Goal: Task Accomplishment & Management: Complete application form

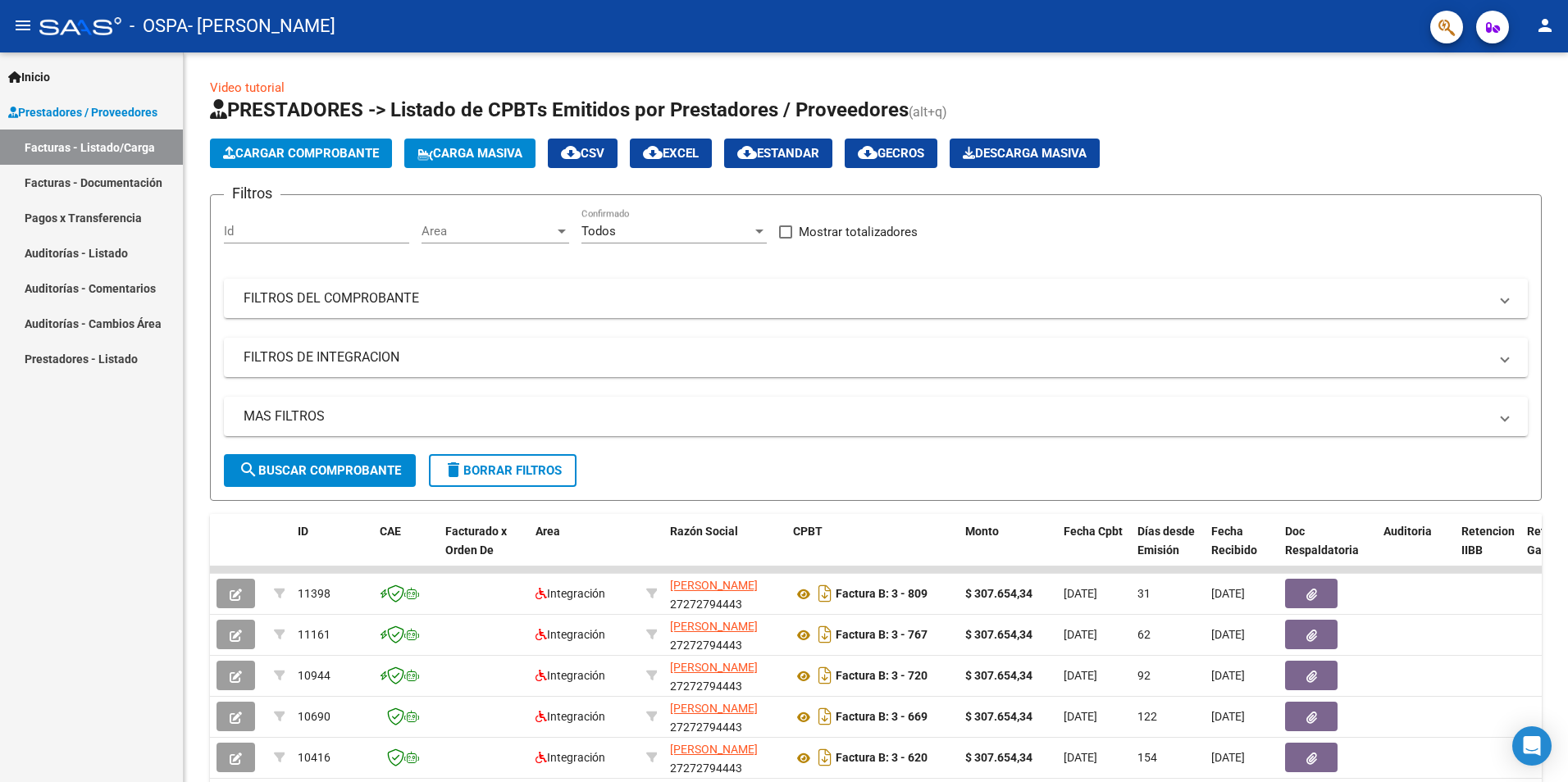
click at [107, 216] on link "Pagos x Transferencia" at bounding box center [91, 218] width 183 height 36
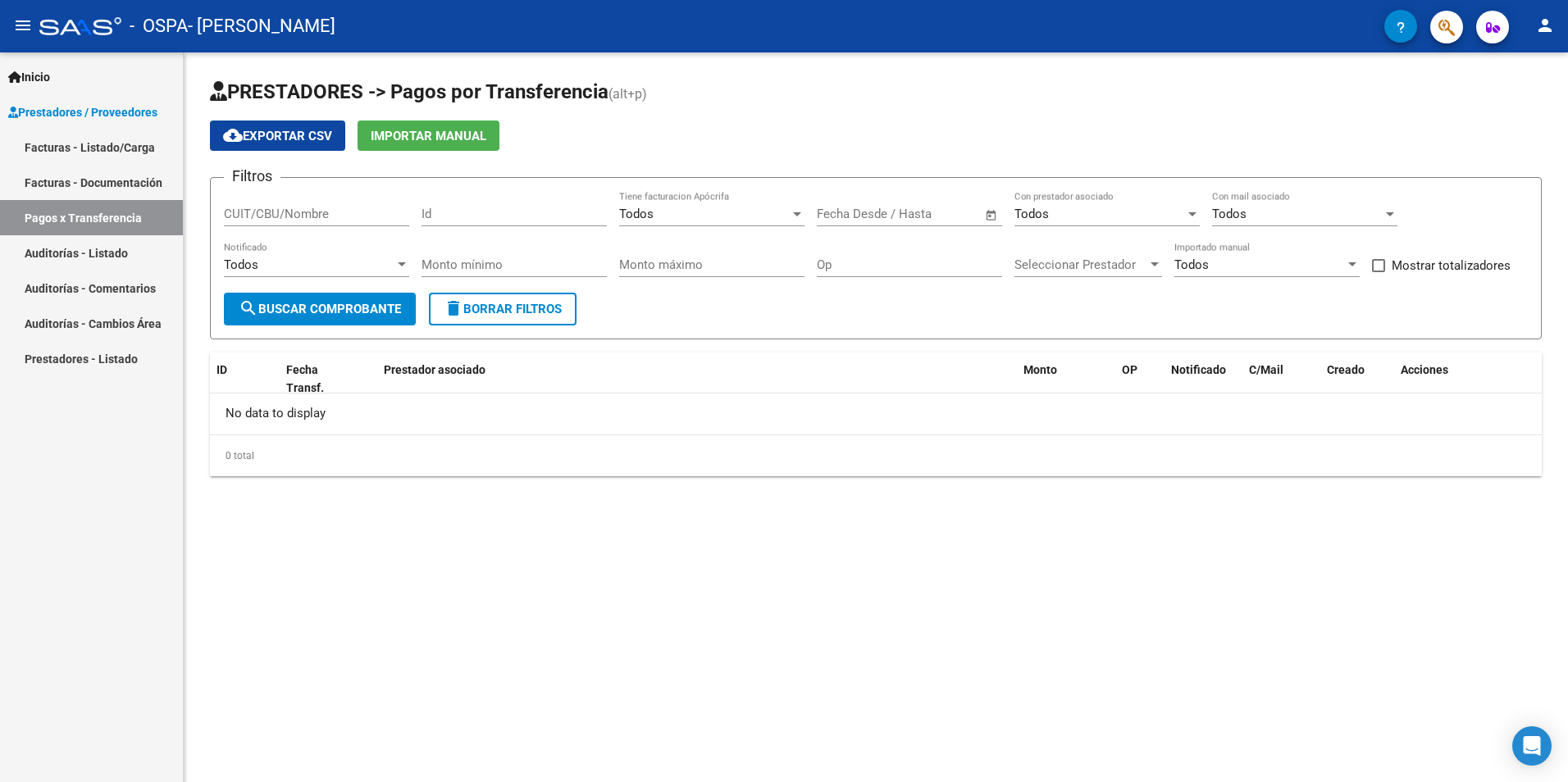
click at [300, 307] on span "search Buscar Comprobante" at bounding box center [319, 308] width 162 height 14
click at [1254, 216] on div "Todos" at bounding box center [1297, 213] width 171 height 14
click at [313, 213] on div at bounding box center [784, 391] width 1568 height 782
click at [111, 153] on link "Facturas - Listado/Carga" at bounding box center [91, 148] width 183 height 36
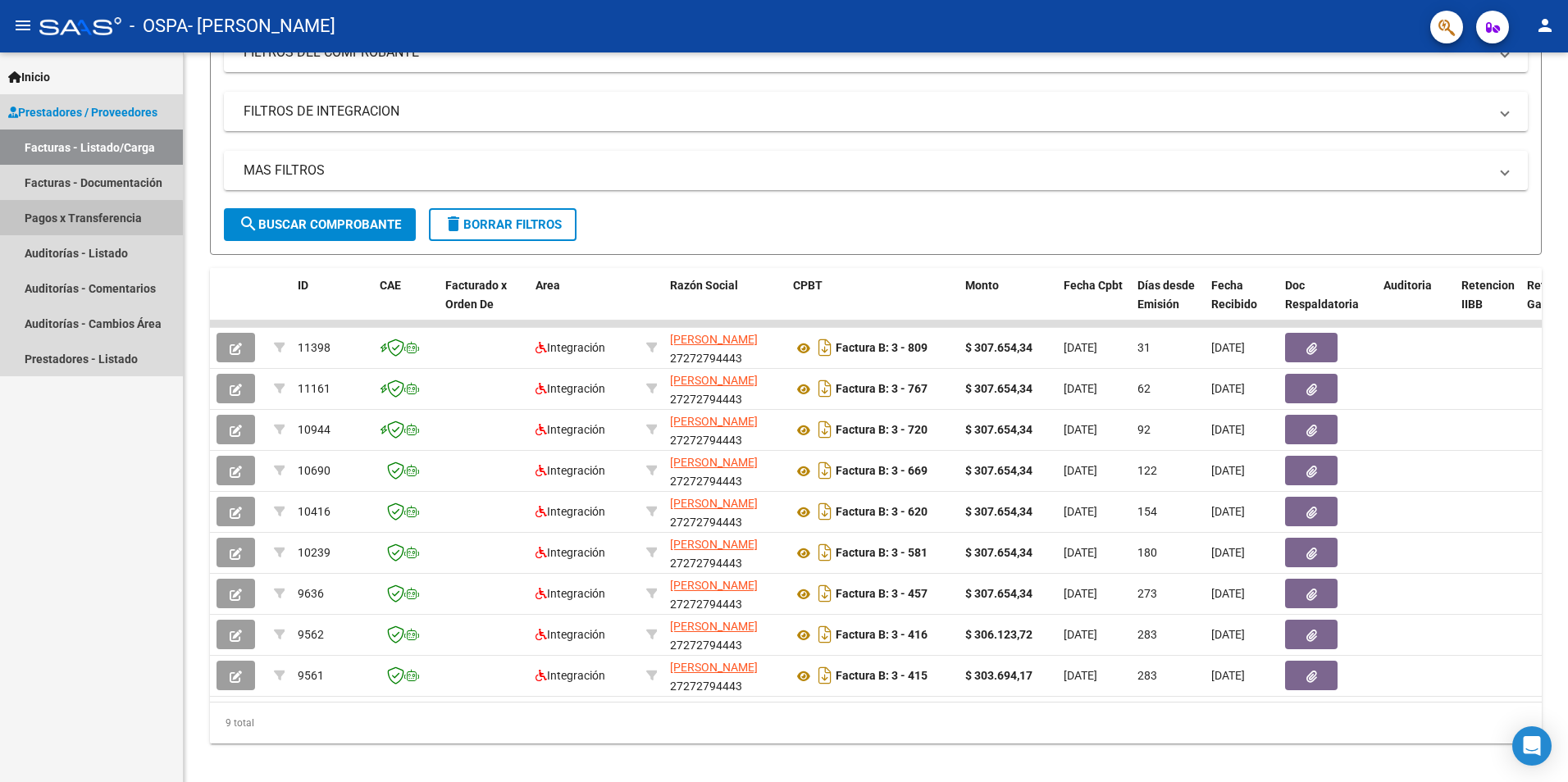
click at [57, 222] on link "Pagos x Transferencia" at bounding box center [91, 218] width 183 height 36
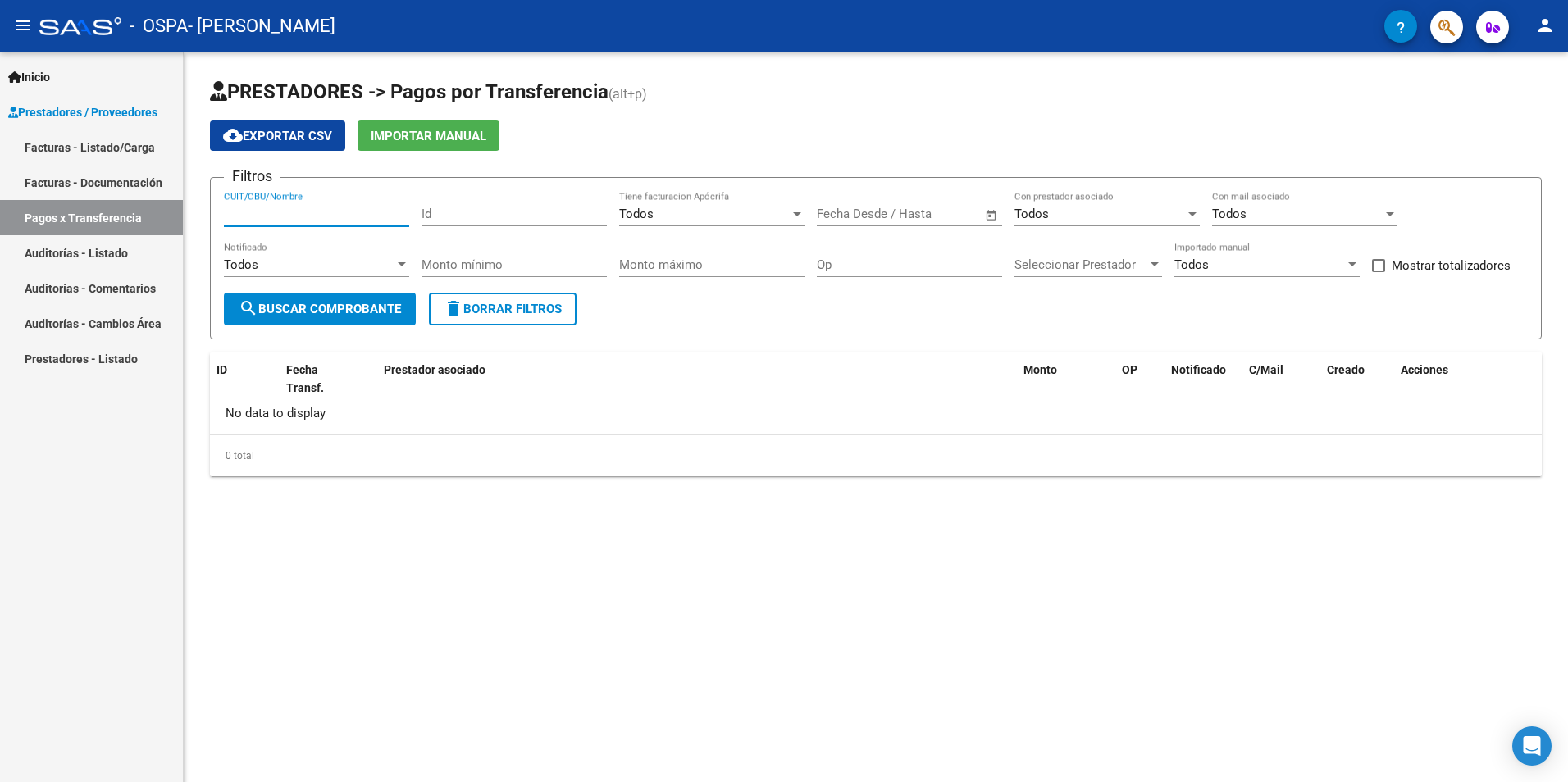
click at [307, 211] on input "CUIT/CBU/Nombre" at bounding box center [317, 213] width 185 height 14
click at [300, 262] on div "Todos" at bounding box center [309, 264] width 171 height 14
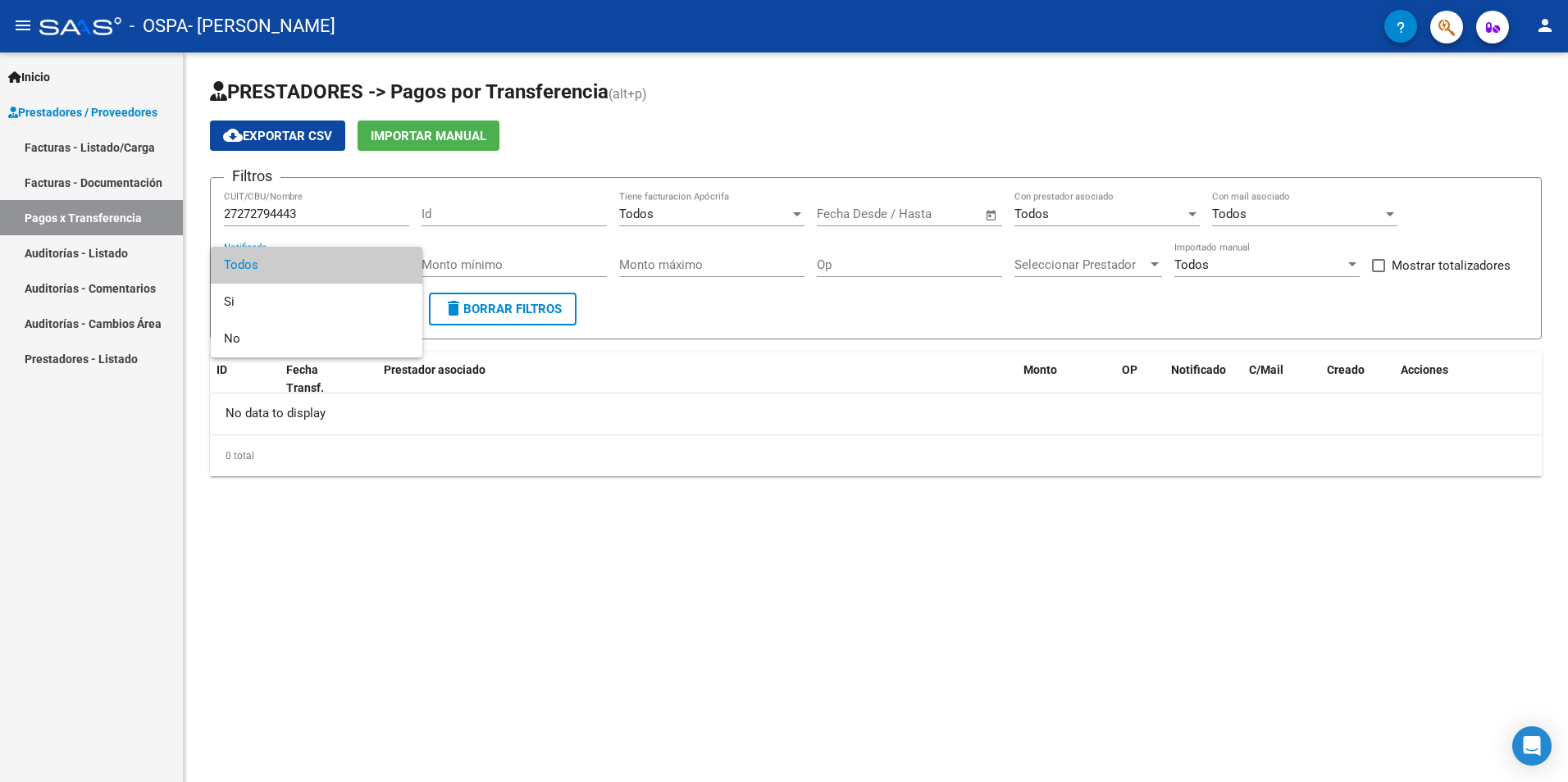
click at [1096, 266] on div at bounding box center [784, 391] width 1568 height 782
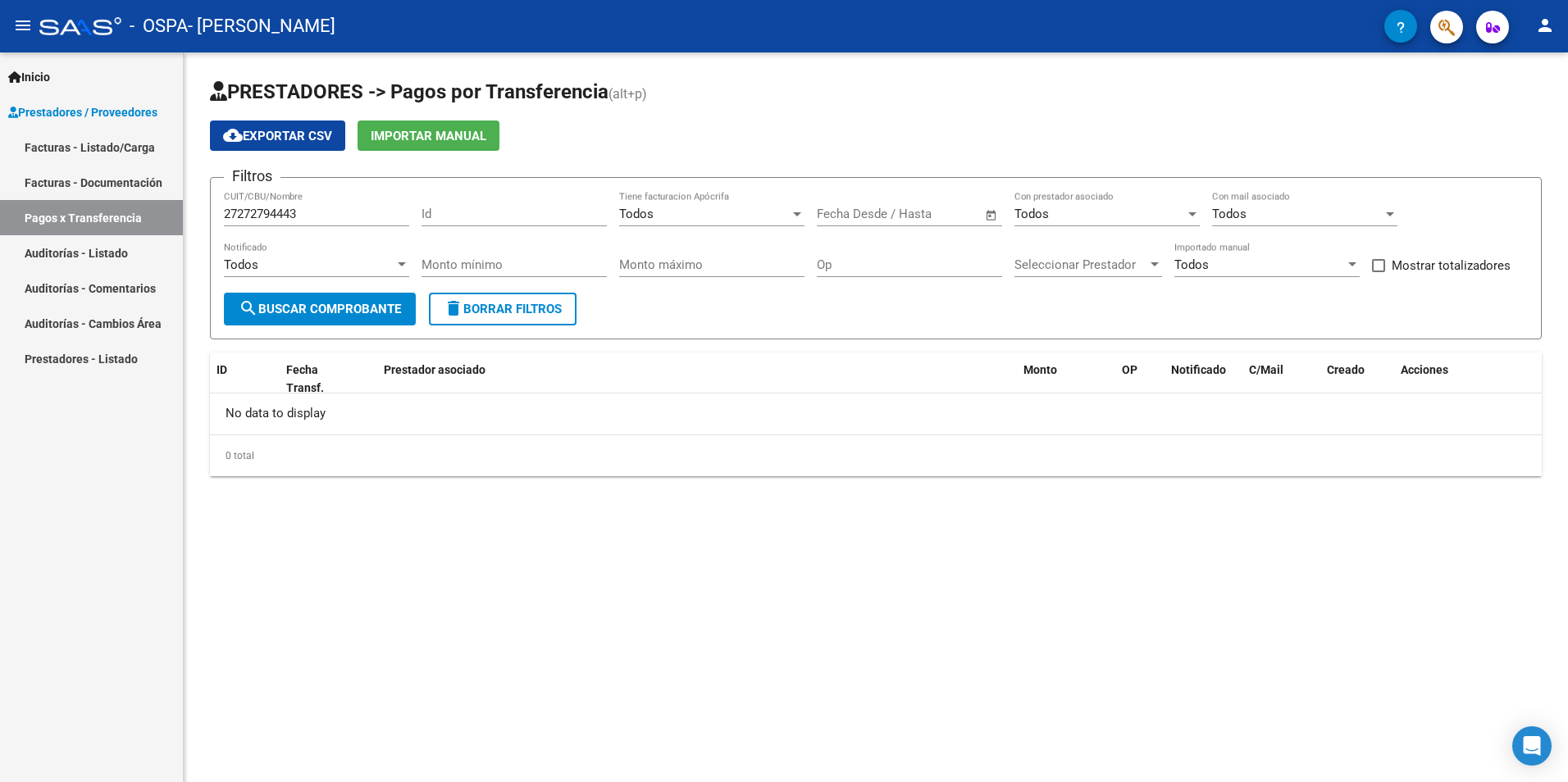
click at [1145, 265] on span "Seleccionar Prestador" at bounding box center [1080, 264] width 133 height 14
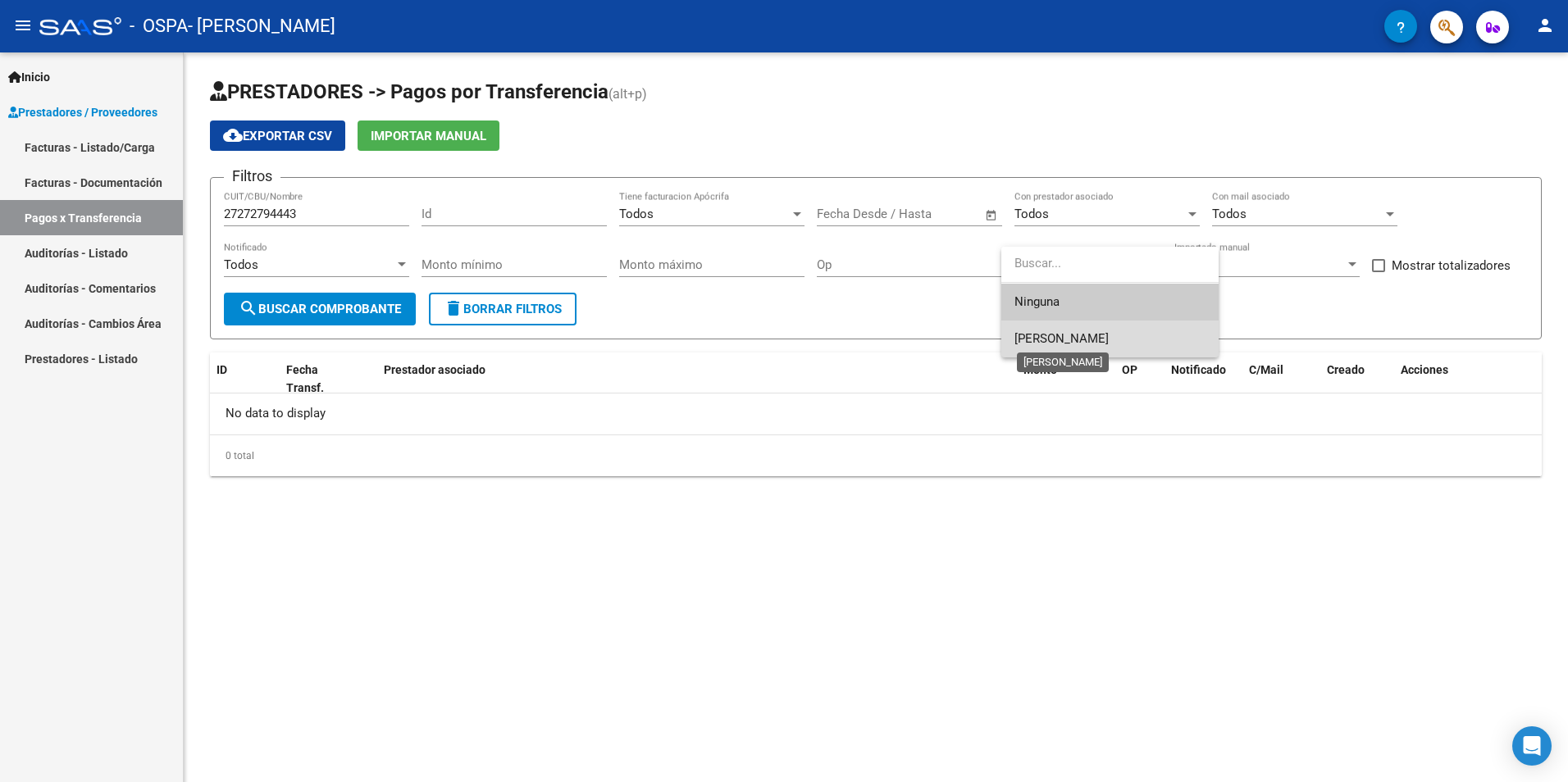
click at [1108, 338] on span "[PERSON_NAME]" at bounding box center [1061, 338] width 94 height 14
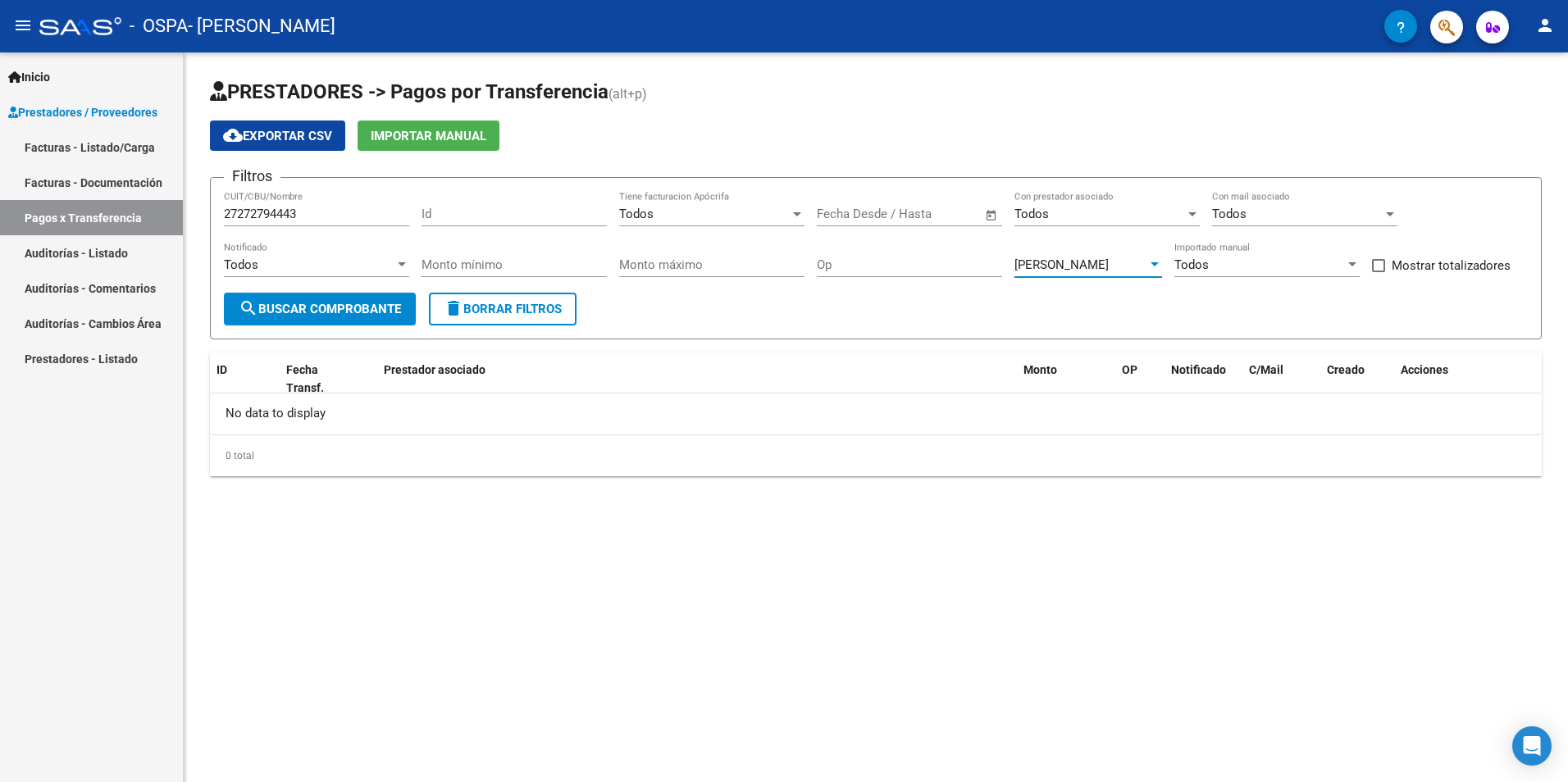
click at [358, 312] on span "search Buscar Comprobante" at bounding box center [319, 308] width 162 height 14
click at [307, 211] on input "27272794443" at bounding box center [317, 213] width 185 height 14
type input "2"
click at [336, 312] on span "search Buscar Comprobante" at bounding box center [319, 308] width 162 height 14
click at [451, 370] on span "Prestador asociado" at bounding box center [435, 369] width 102 height 13
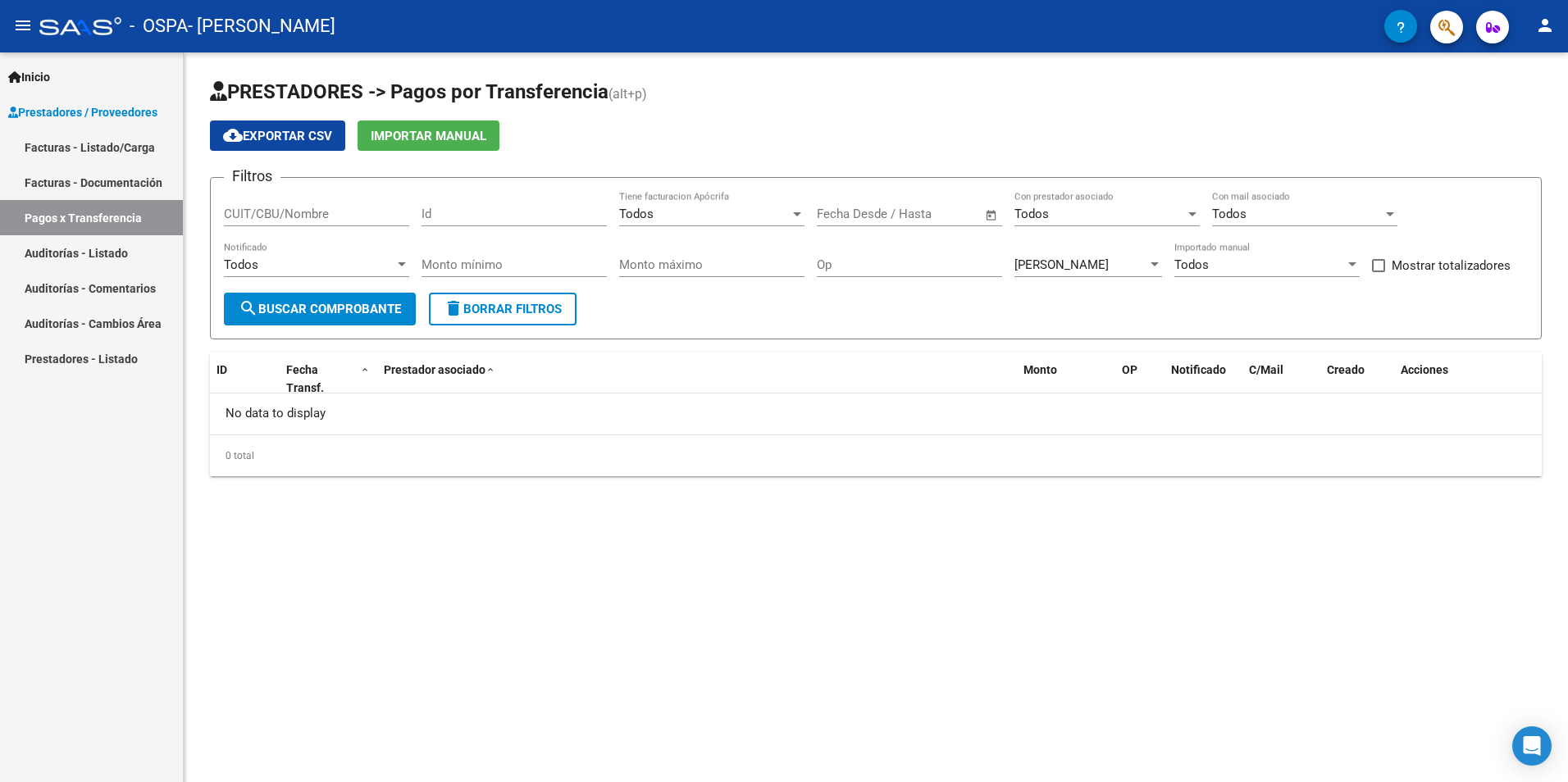
click at [123, 110] on span "Prestadores / Proveedores" at bounding box center [83, 112] width 149 height 18
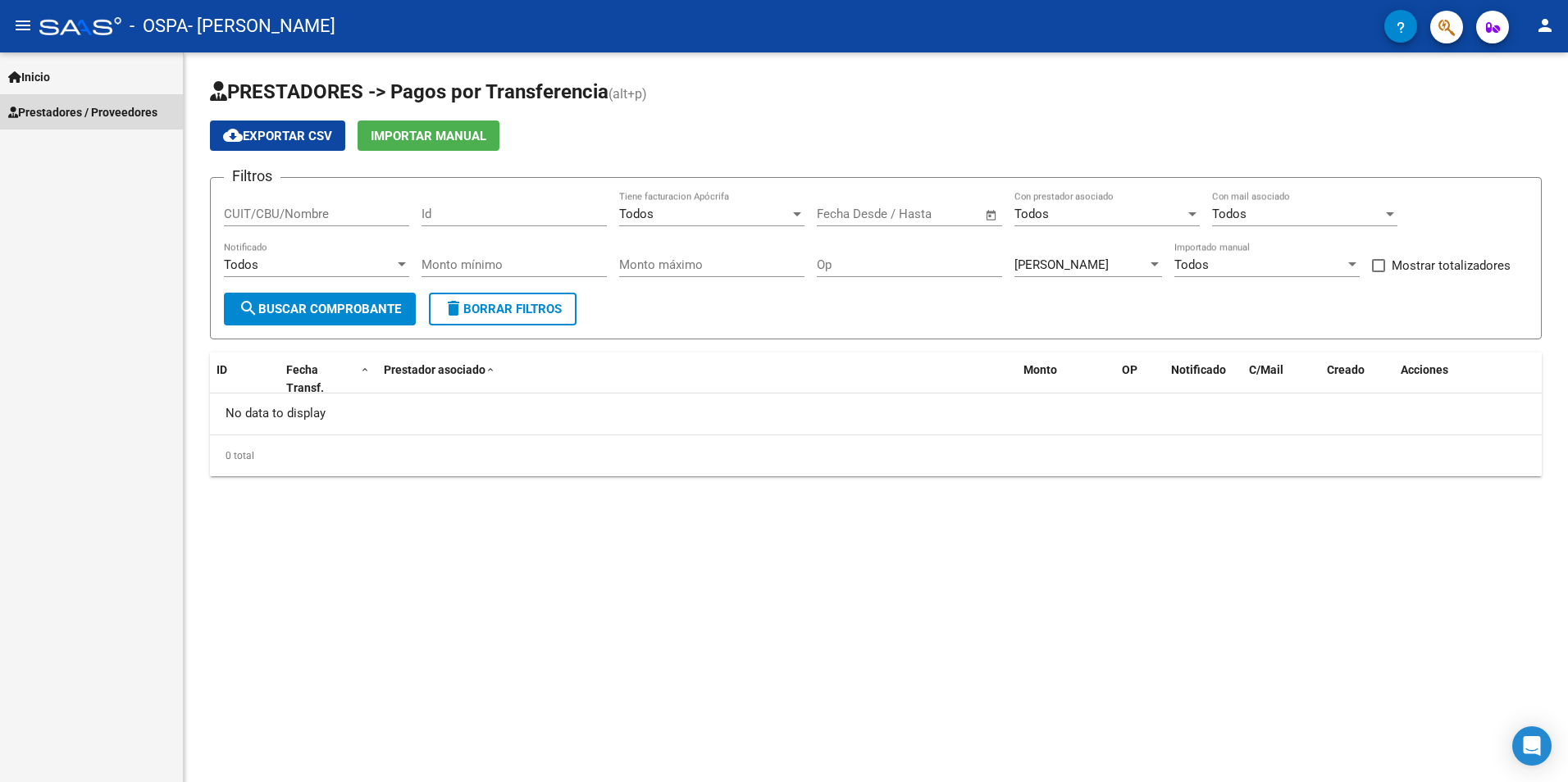
click at [123, 110] on span "Prestadores / Proveedores" at bounding box center [83, 112] width 149 height 18
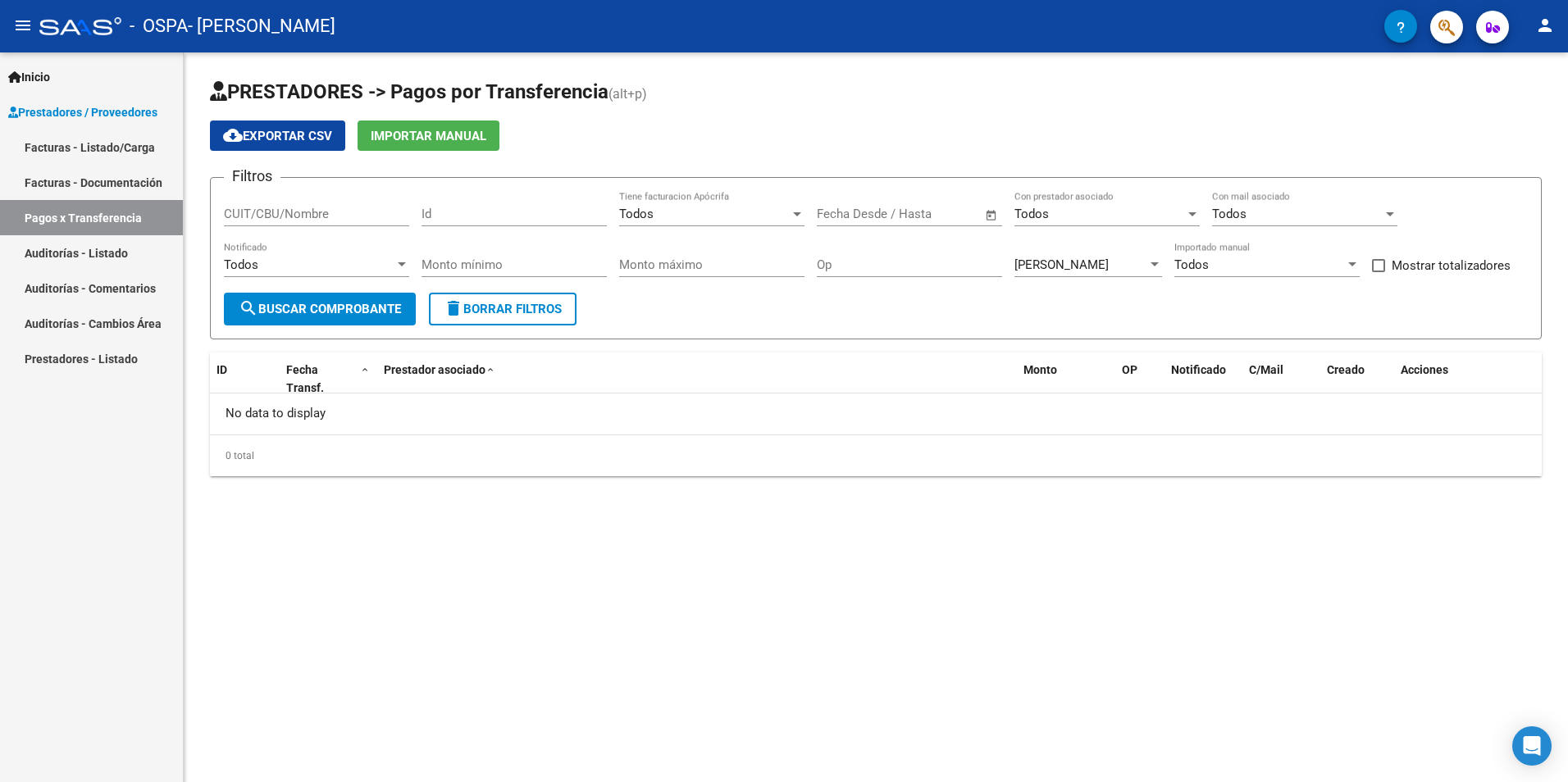
click at [116, 141] on link "Facturas - Listado/Carga" at bounding box center [91, 148] width 183 height 36
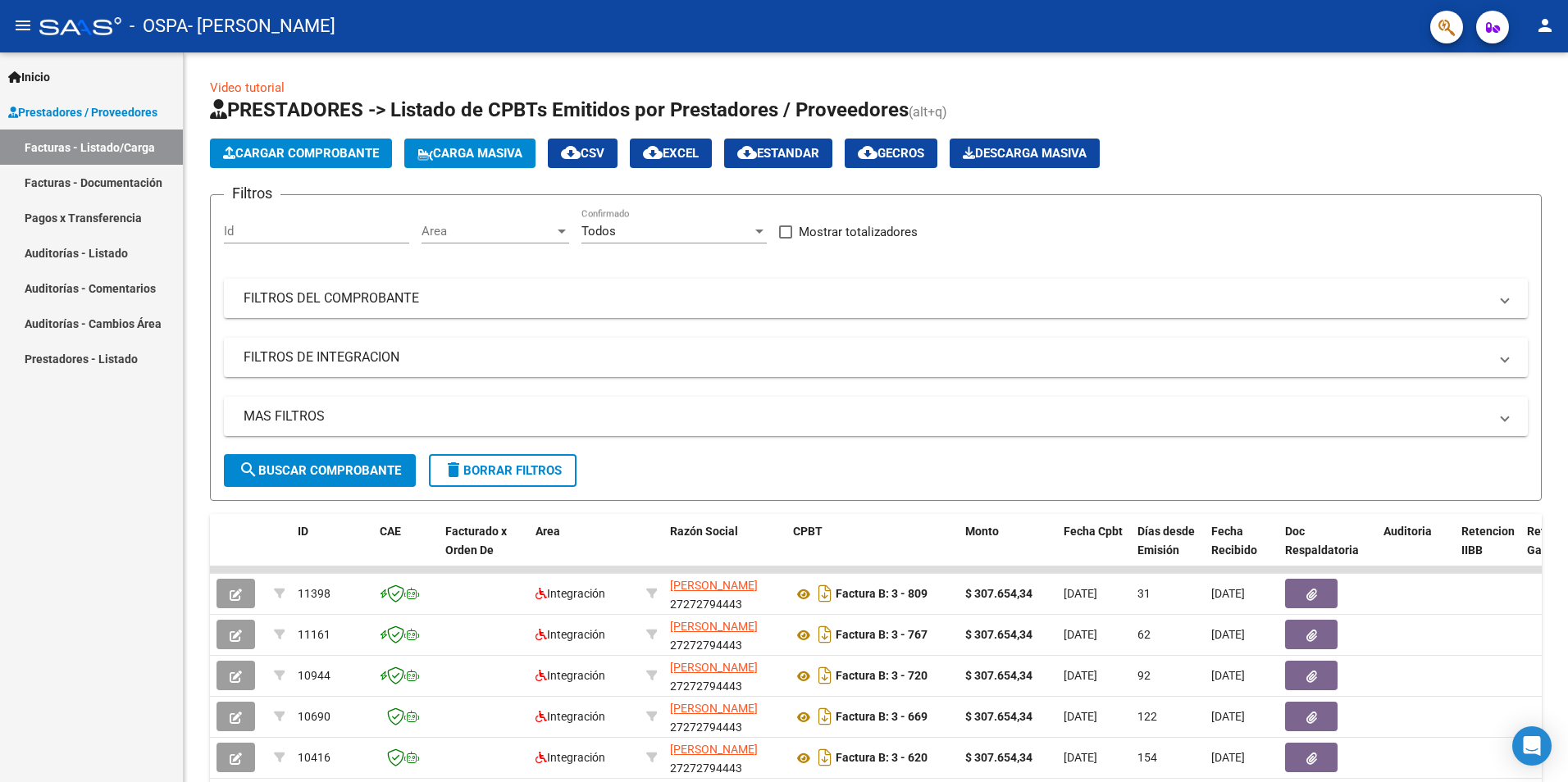
click at [243, 144] on button "Cargar Comprobante" at bounding box center [301, 153] width 182 height 30
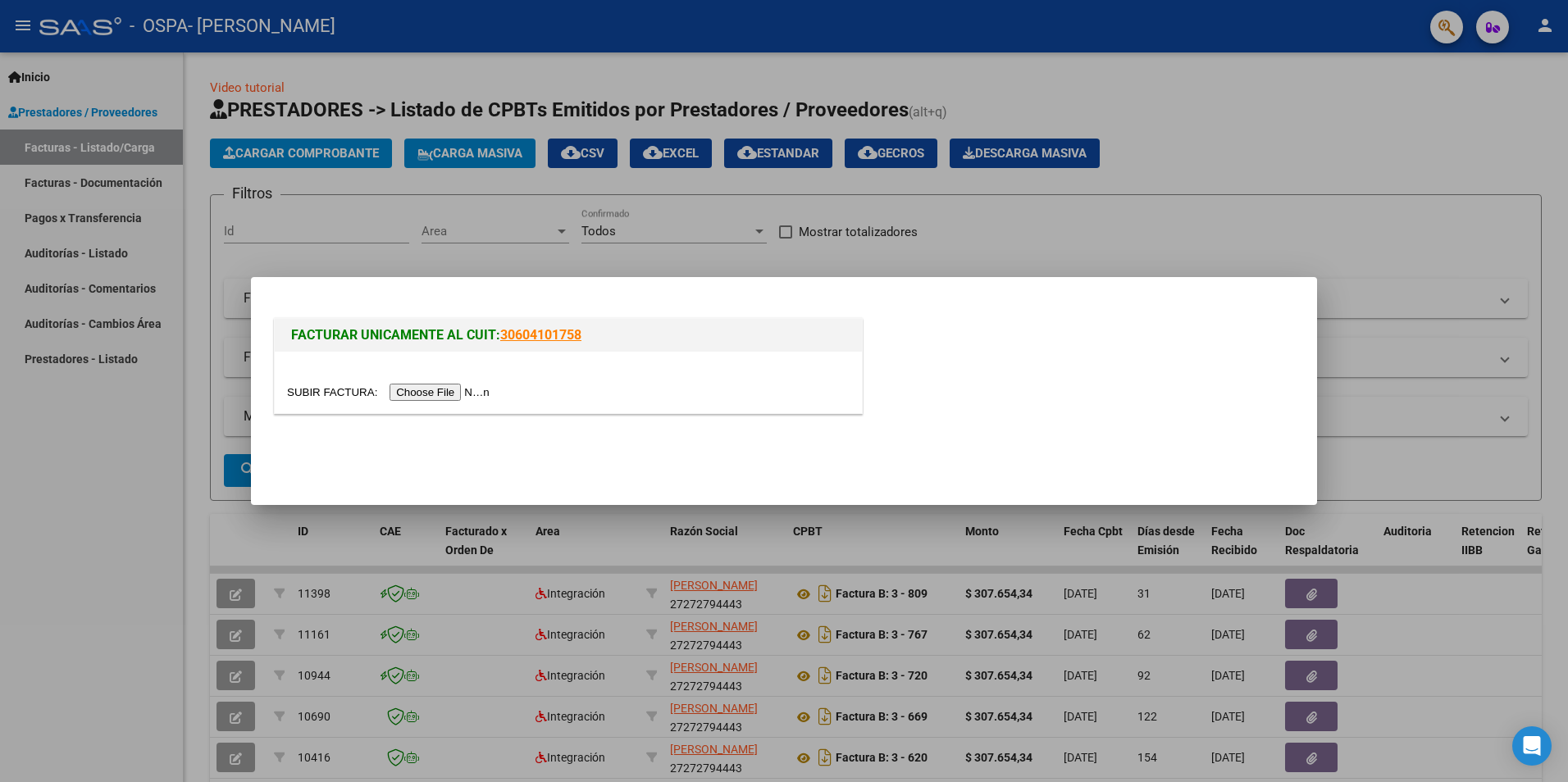
click at [411, 392] on input "file" at bounding box center [391, 392] width 207 height 17
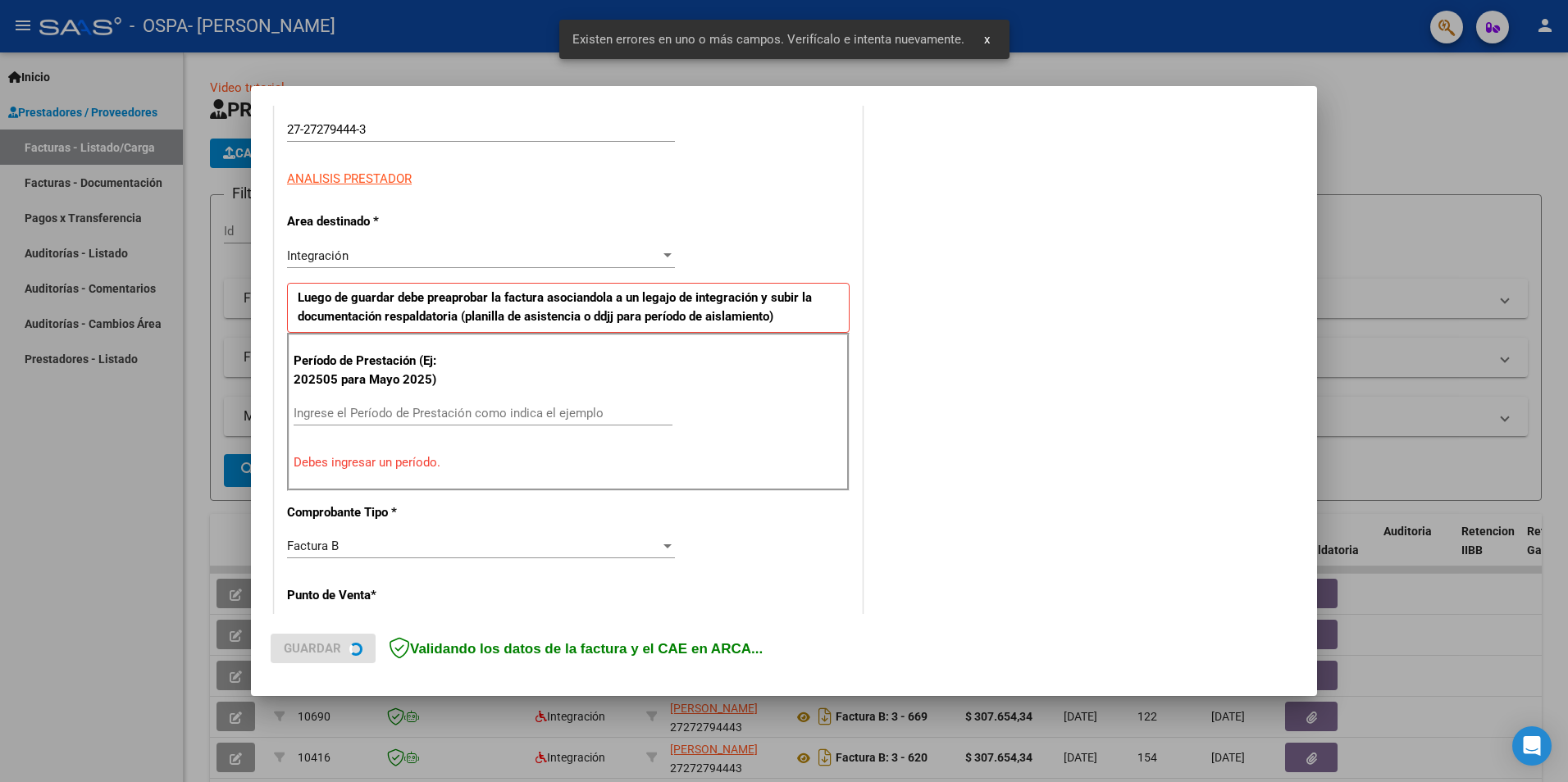
scroll to position [286, 0]
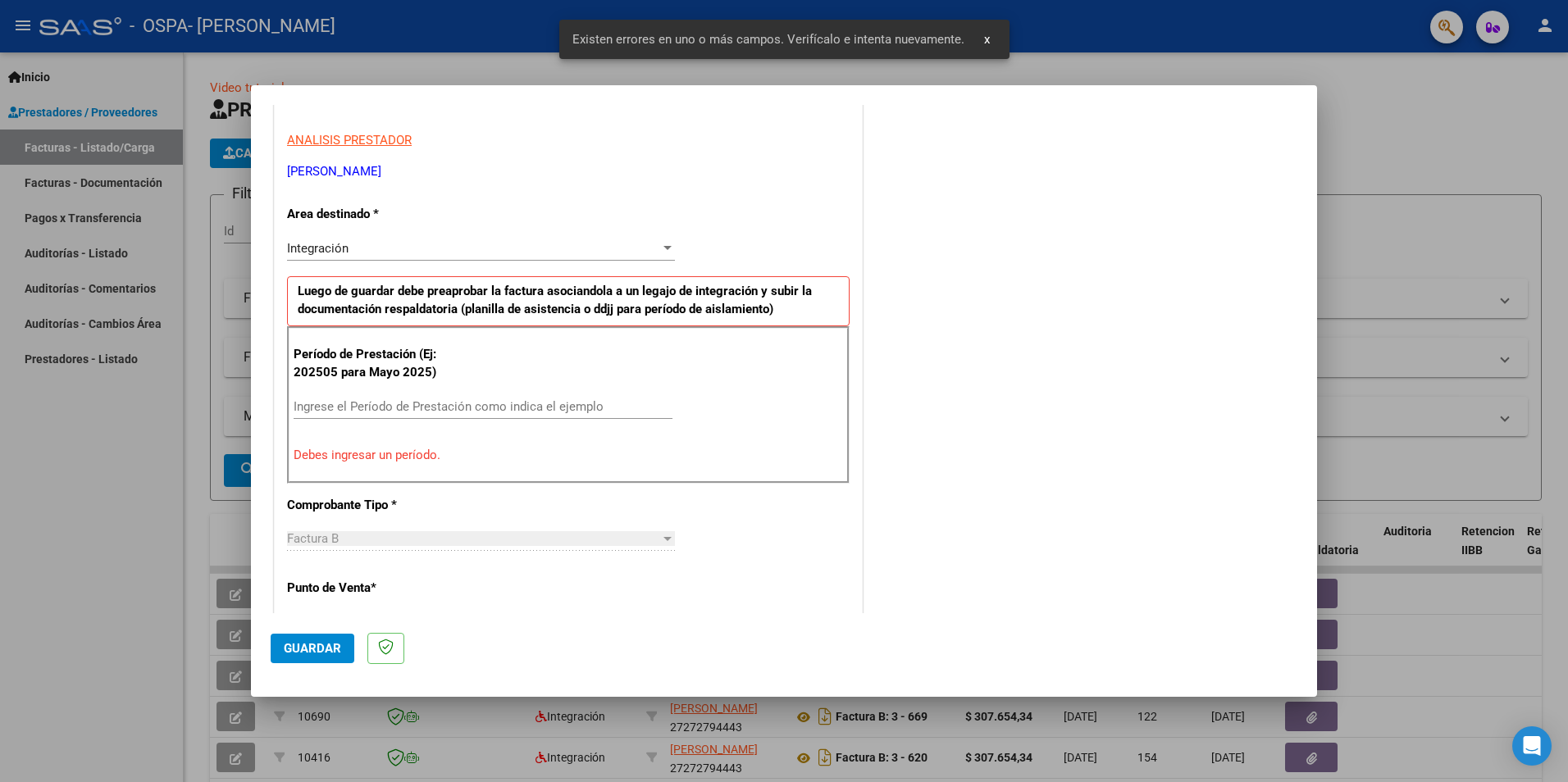
click at [360, 405] on input "Ingrese el Período de Prestación como indica el ejemplo" at bounding box center [483, 406] width 379 height 14
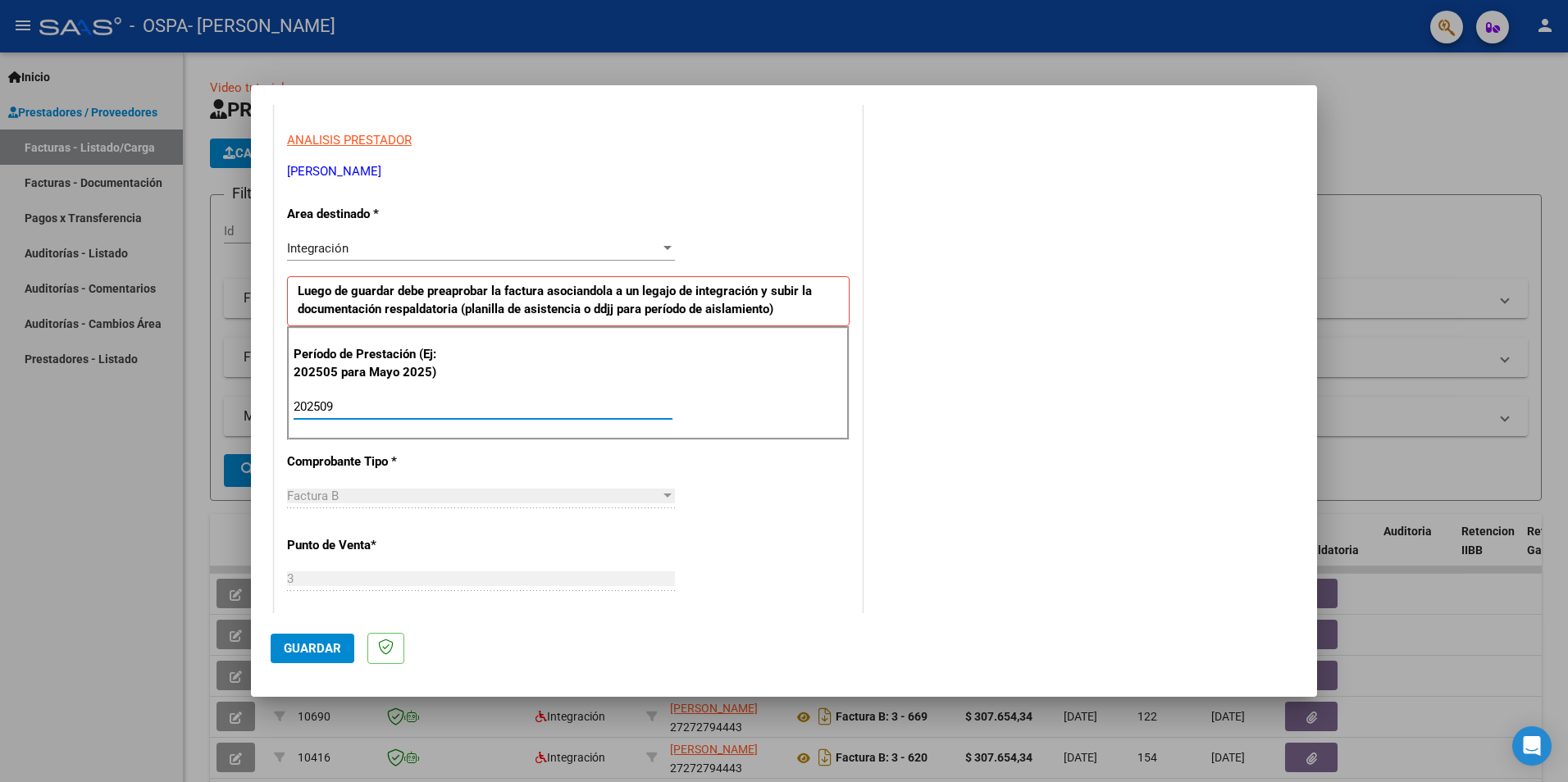
type input "202509"
click at [293, 650] on span "Guardar" at bounding box center [313, 648] width 58 height 14
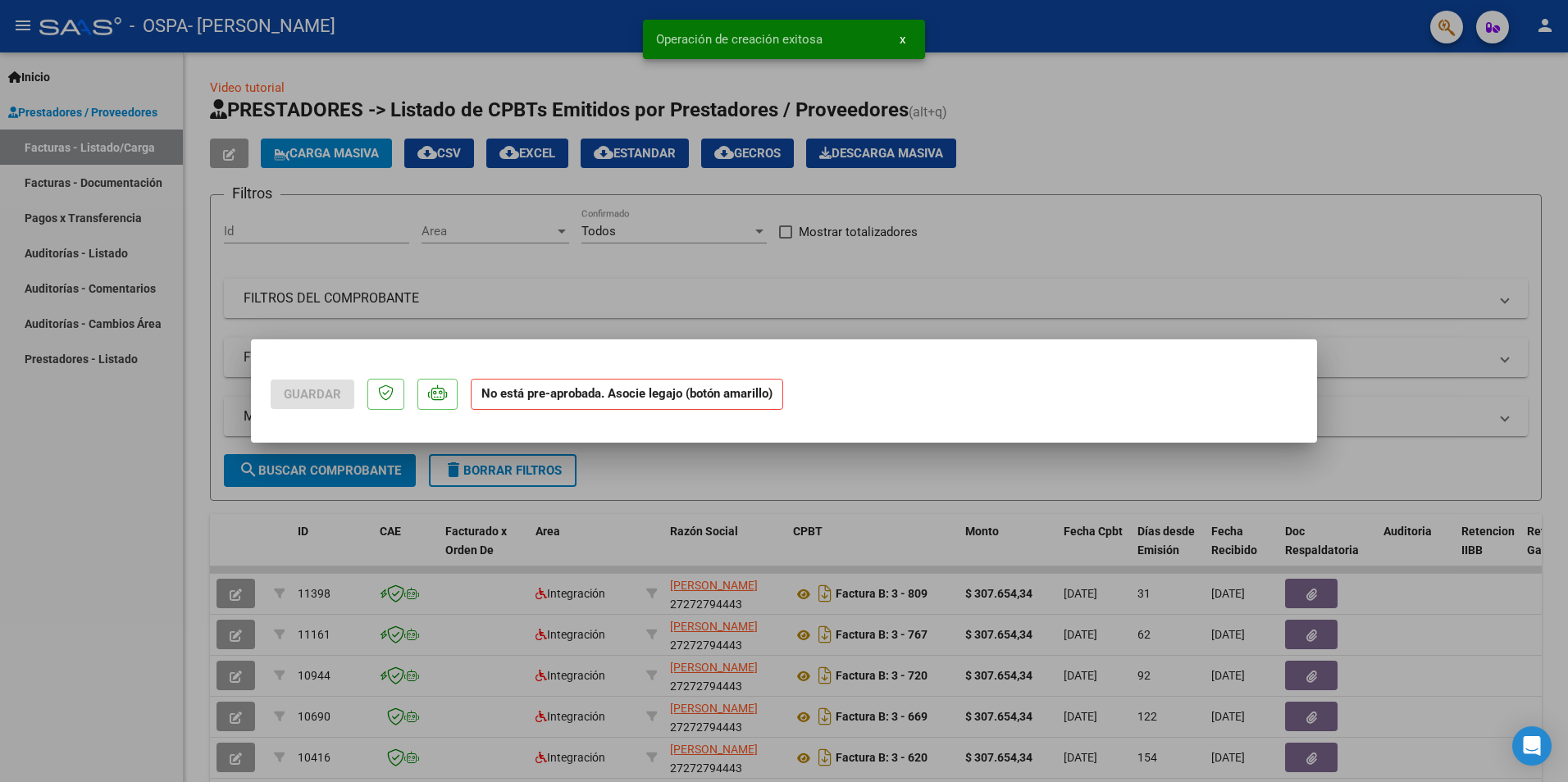
scroll to position [0, 0]
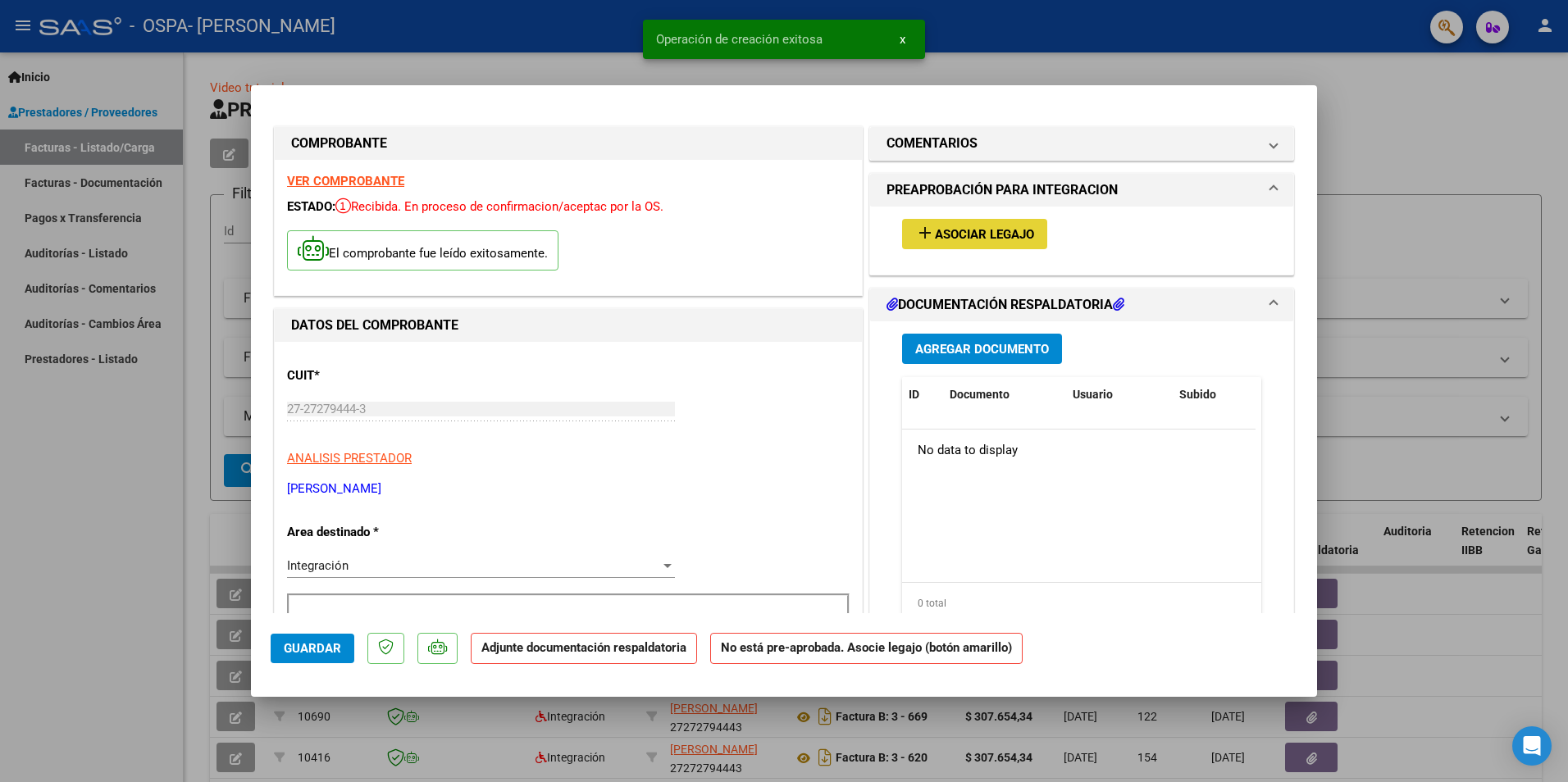
click at [956, 229] on span "Asociar Legajo" at bounding box center [984, 233] width 99 height 14
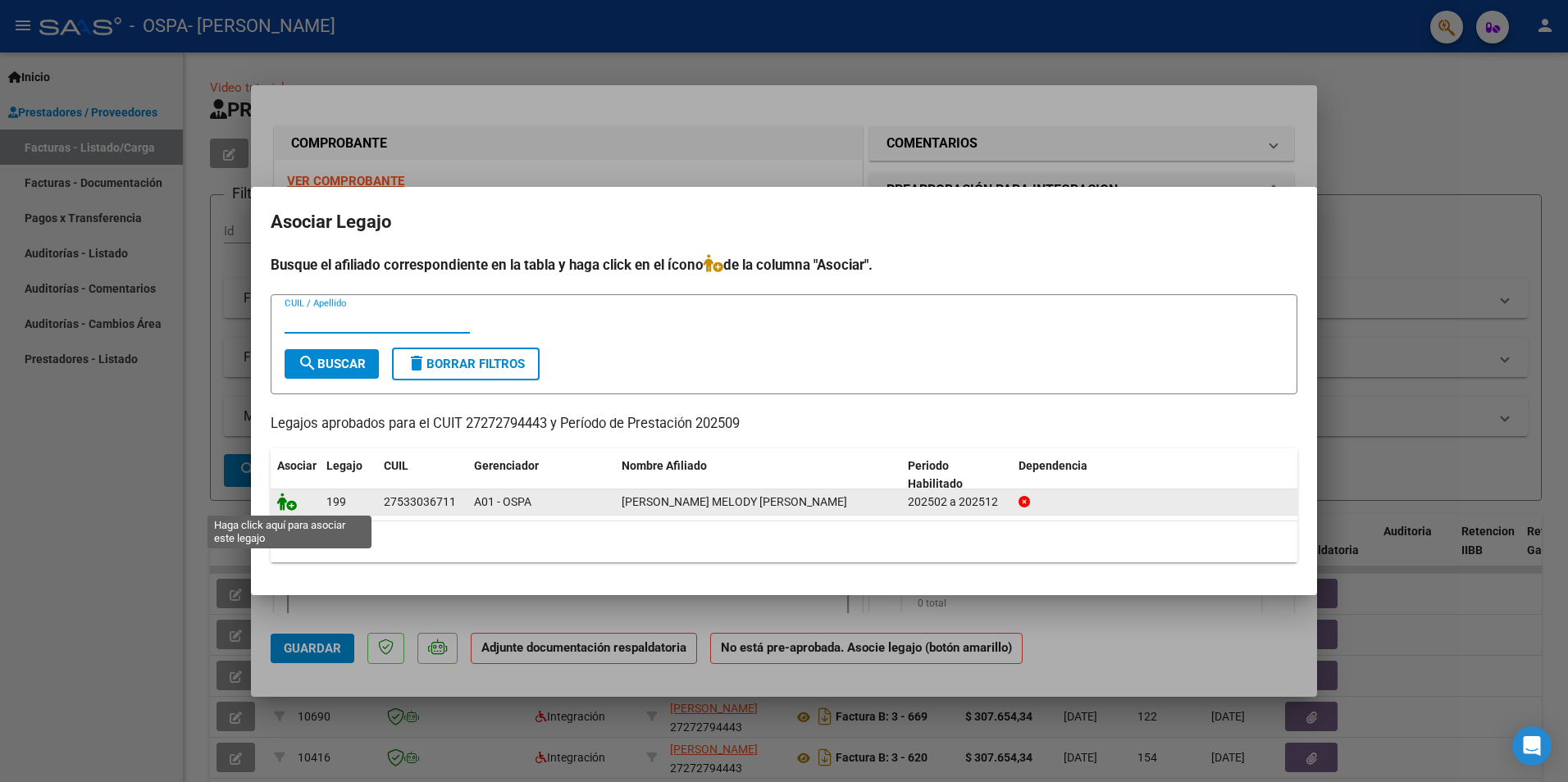
click at [292, 504] on icon at bounding box center [286, 501] width 20 height 18
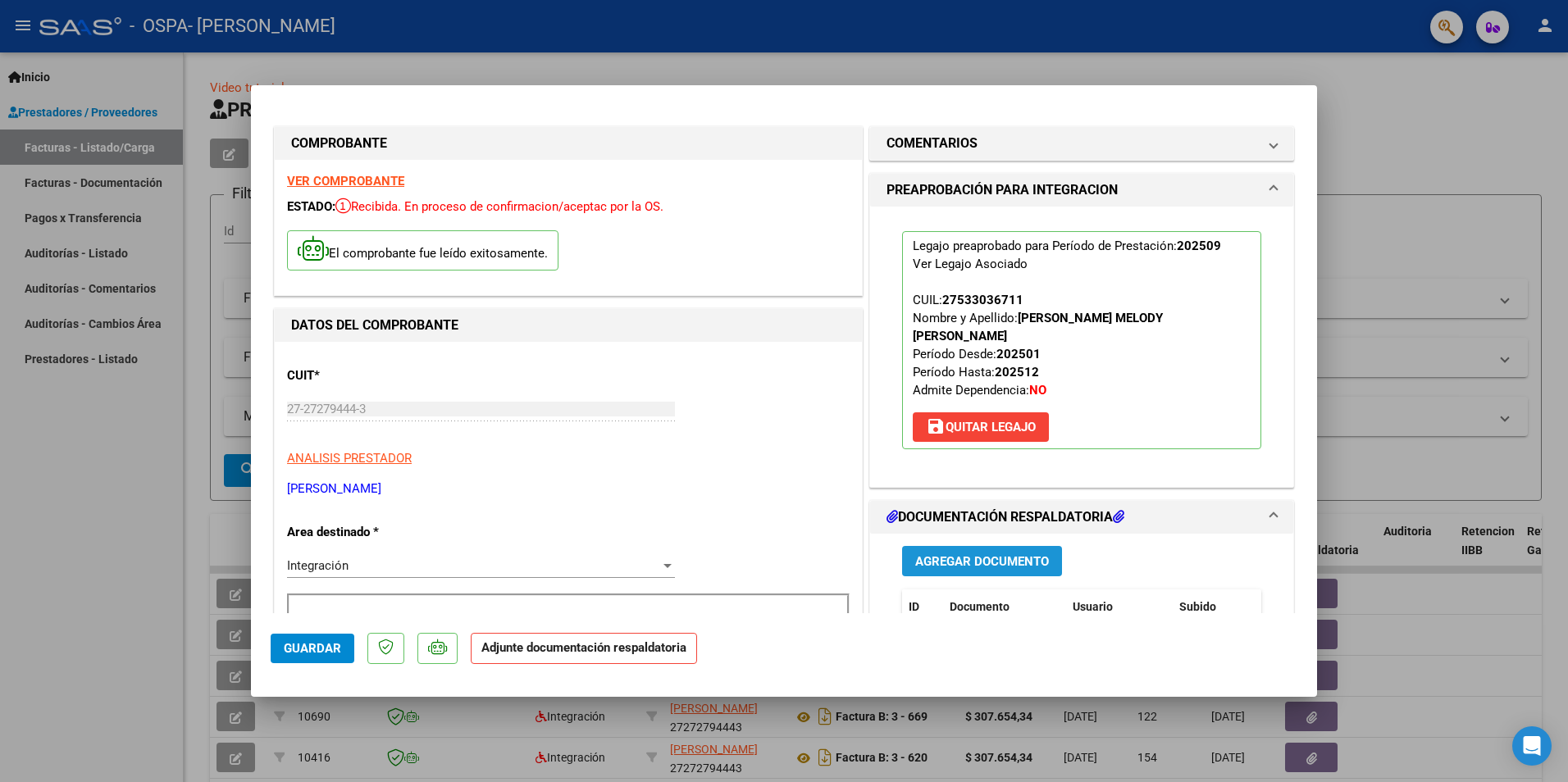
click at [963, 554] on span "Agregar Documento" at bounding box center [981, 561] width 133 height 14
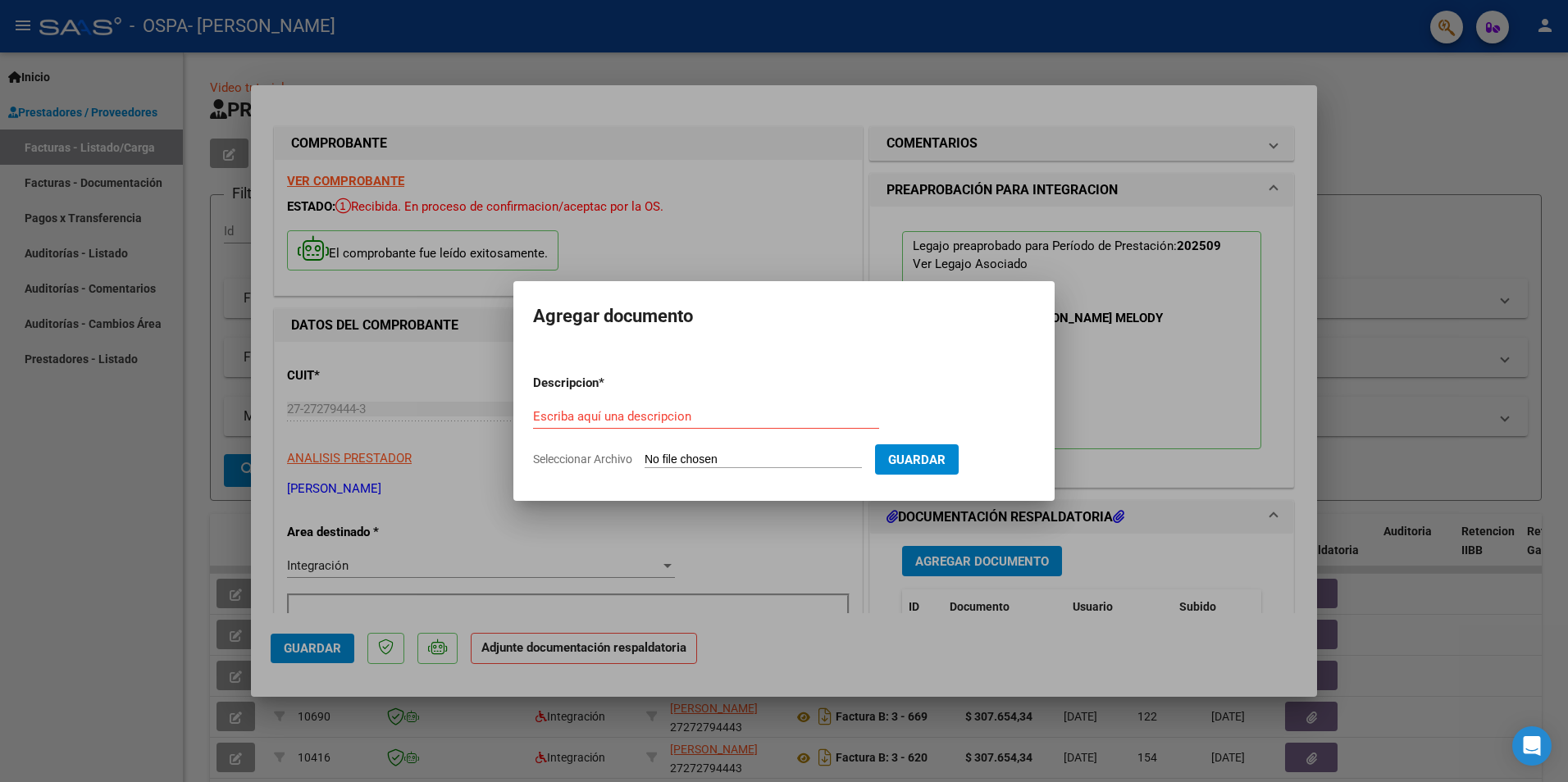
click at [700, 457] on input "Seleccionar Archivo" at bounding box center [753, 460] width 217 height 15
click at [767, 455] on input "Seleccionar Archivo" at bounding box center [753, 460] width 217 height 15
type input "C:\fakepath\Bogado planilla [DATE].pdf"
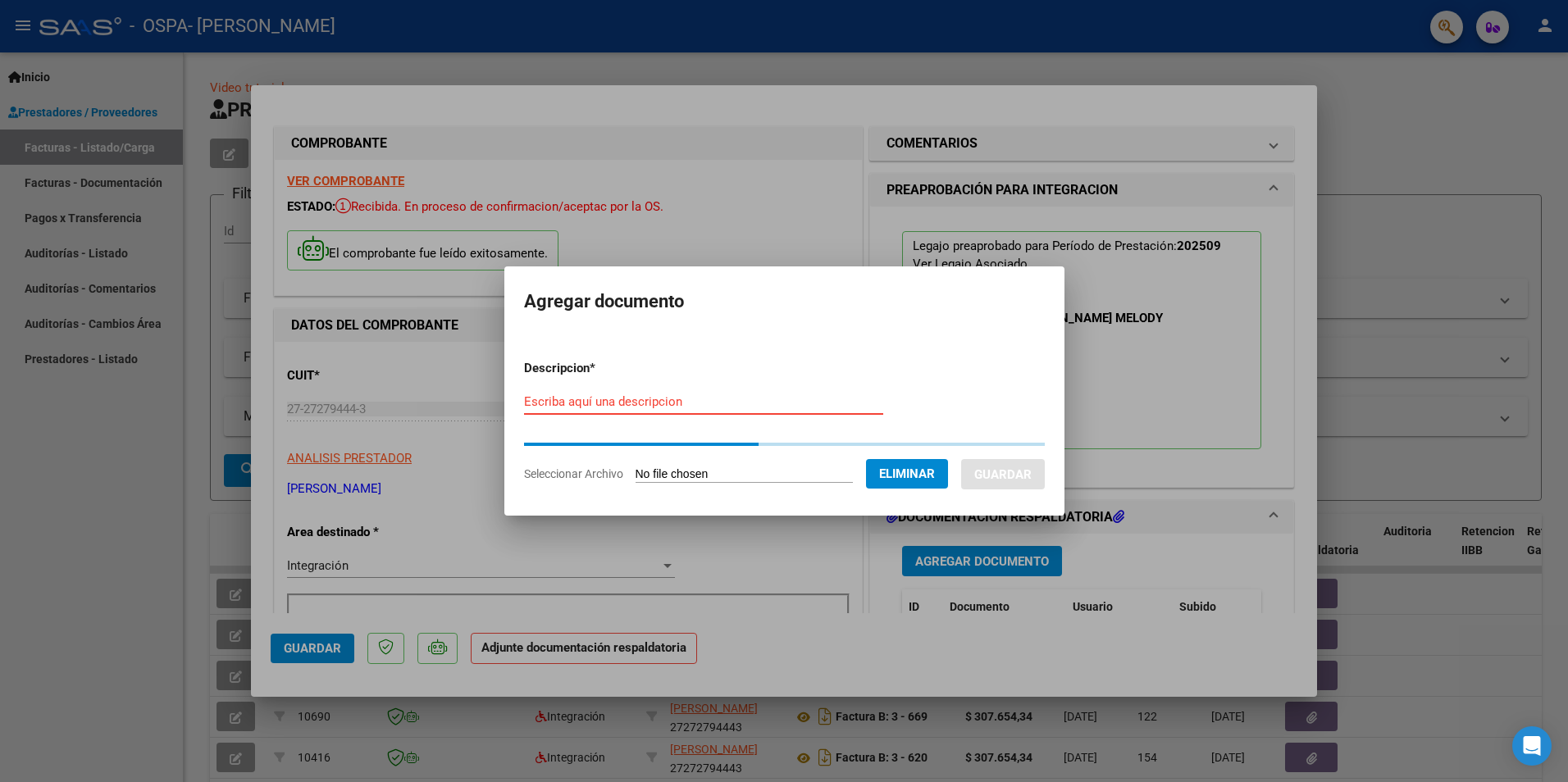
click at [569, 403] on input "Escriba aquí una descripcion" at bounding box center [703, 401] width 359 height 14
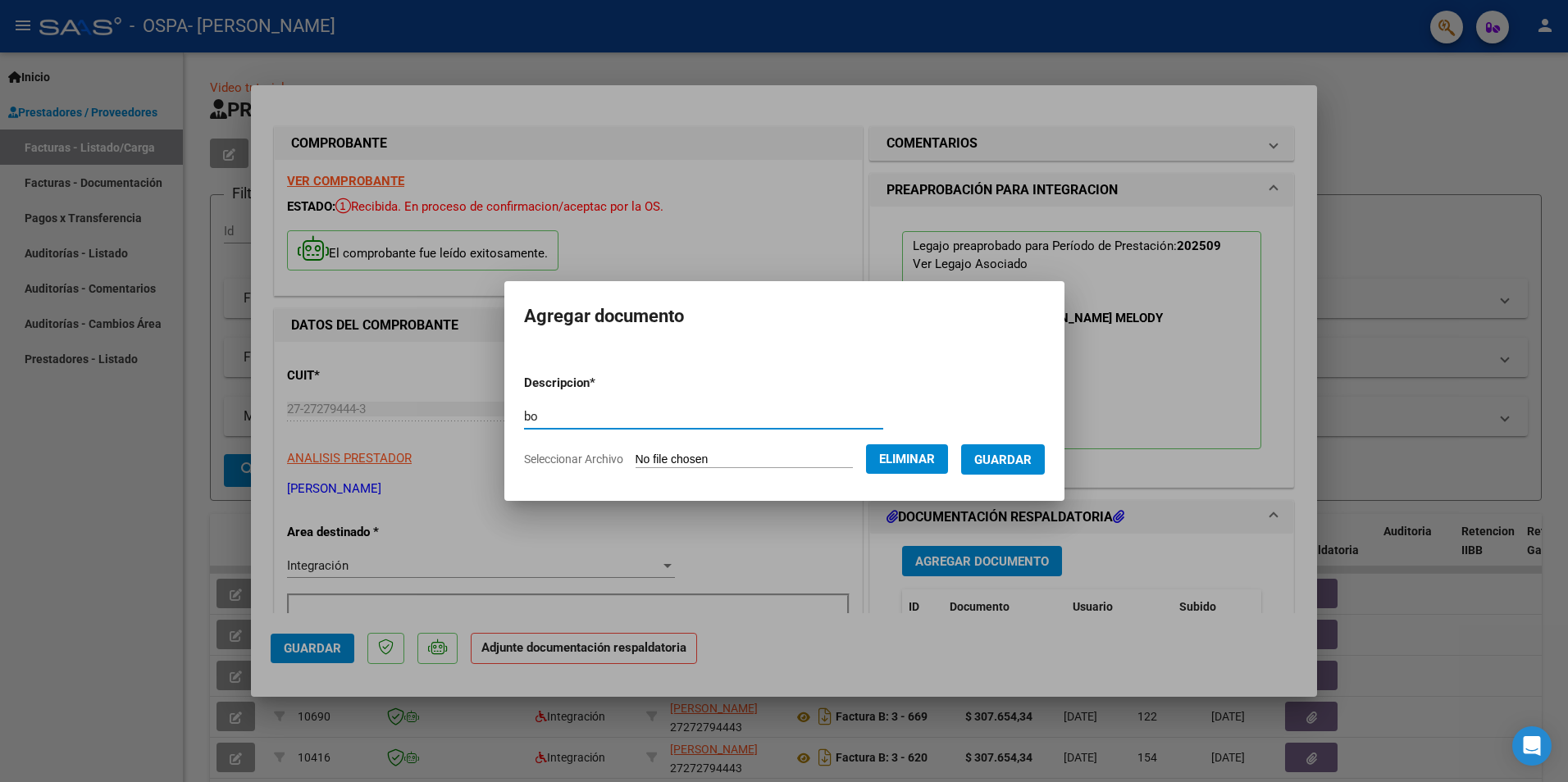
type input "b"
type input "BOGADO PLANILLA [DATE]"
click at [1014, 464] on span "Guardar" at bounding box center [1003, 459] width 58 height 14
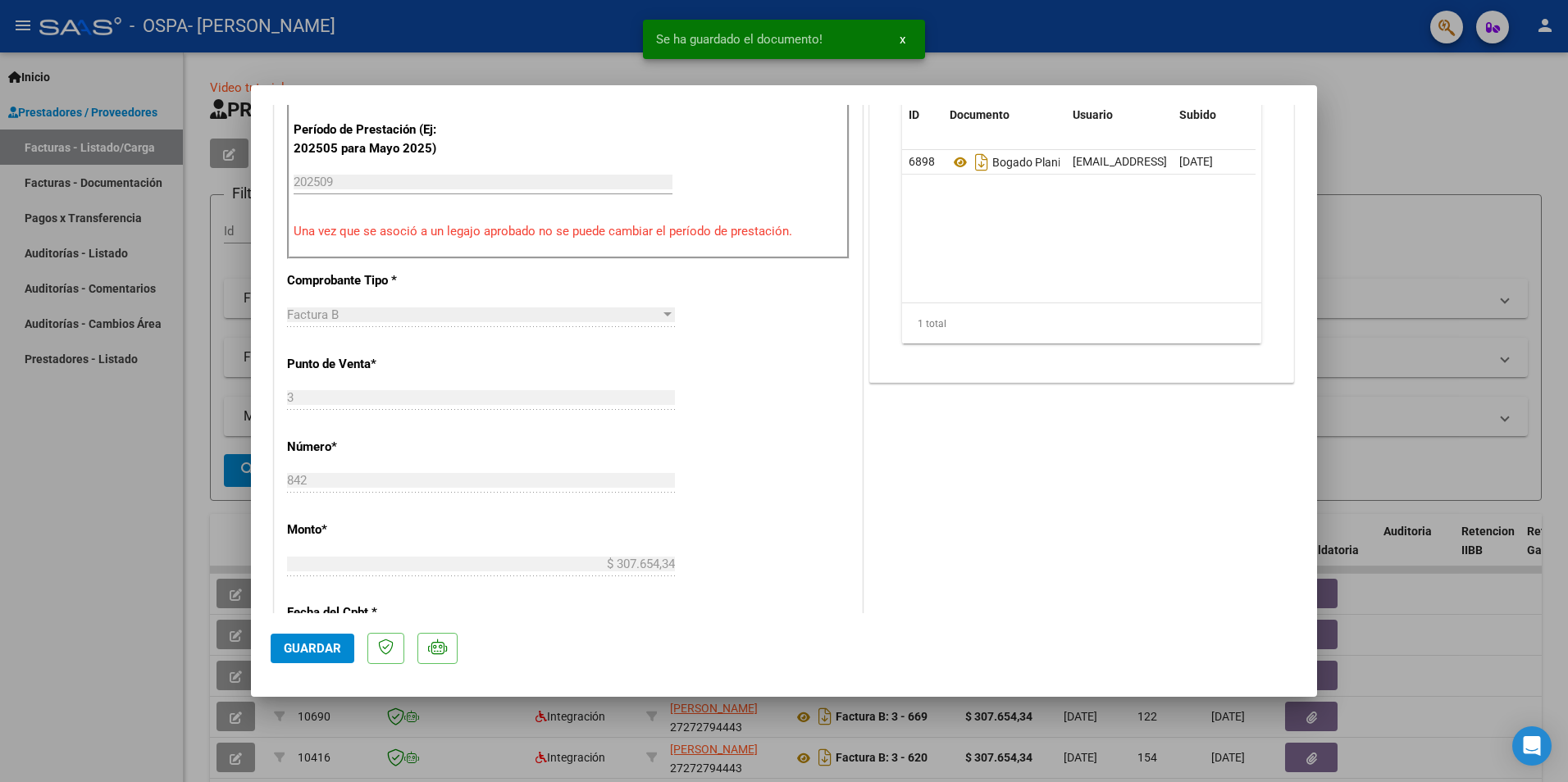
scroll to position [902, 0]
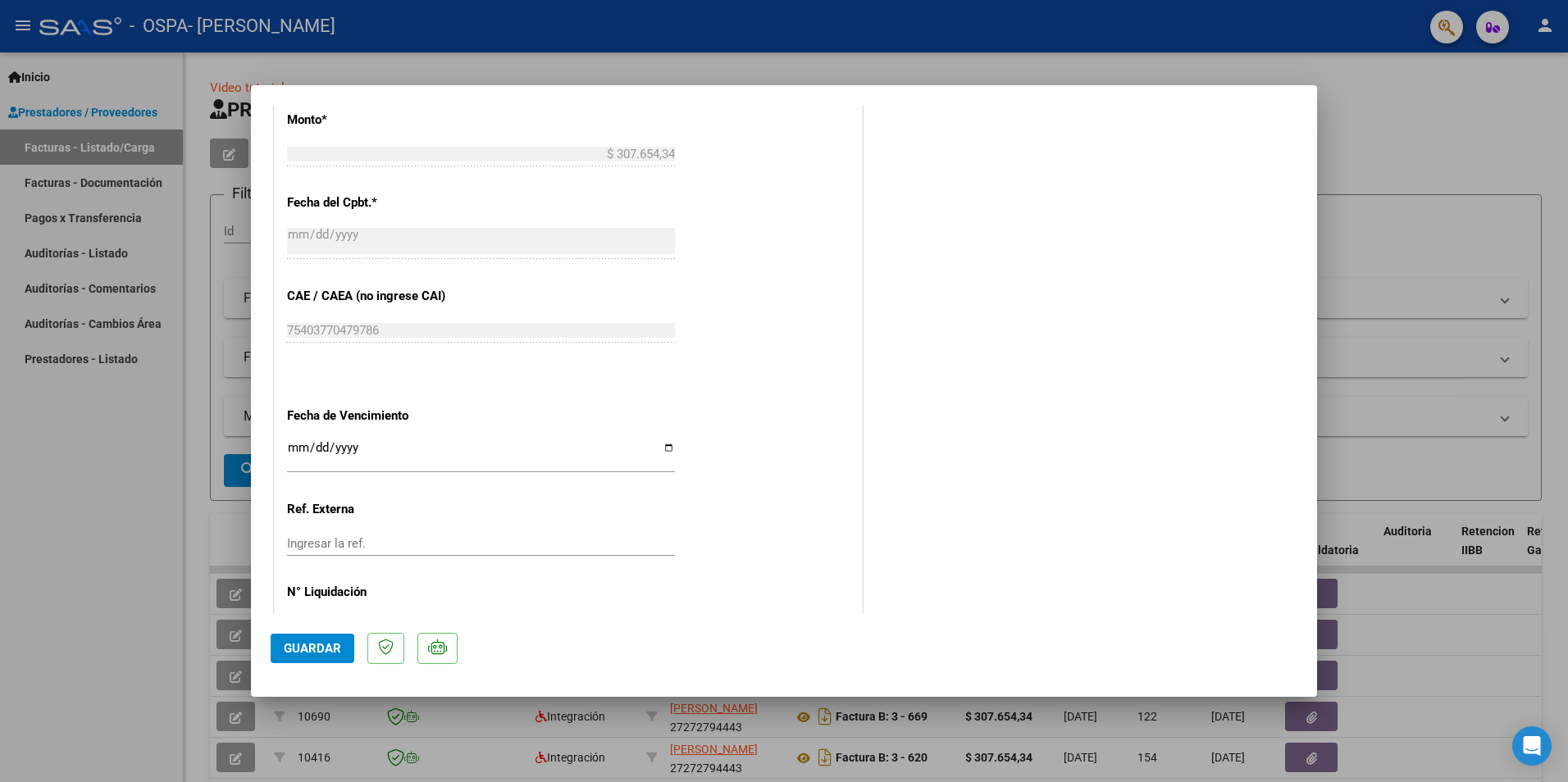
click at [319, 650] on span "Guardar" at bounding box center [313, 648] width 58 height 14
click at [900, 35] on span "x" at bounding box center [902, 39] width 6 height 14
click at [43, 470] on div at bounding box center [784, 391] width 1568 height 782
type input "$ 0,00"
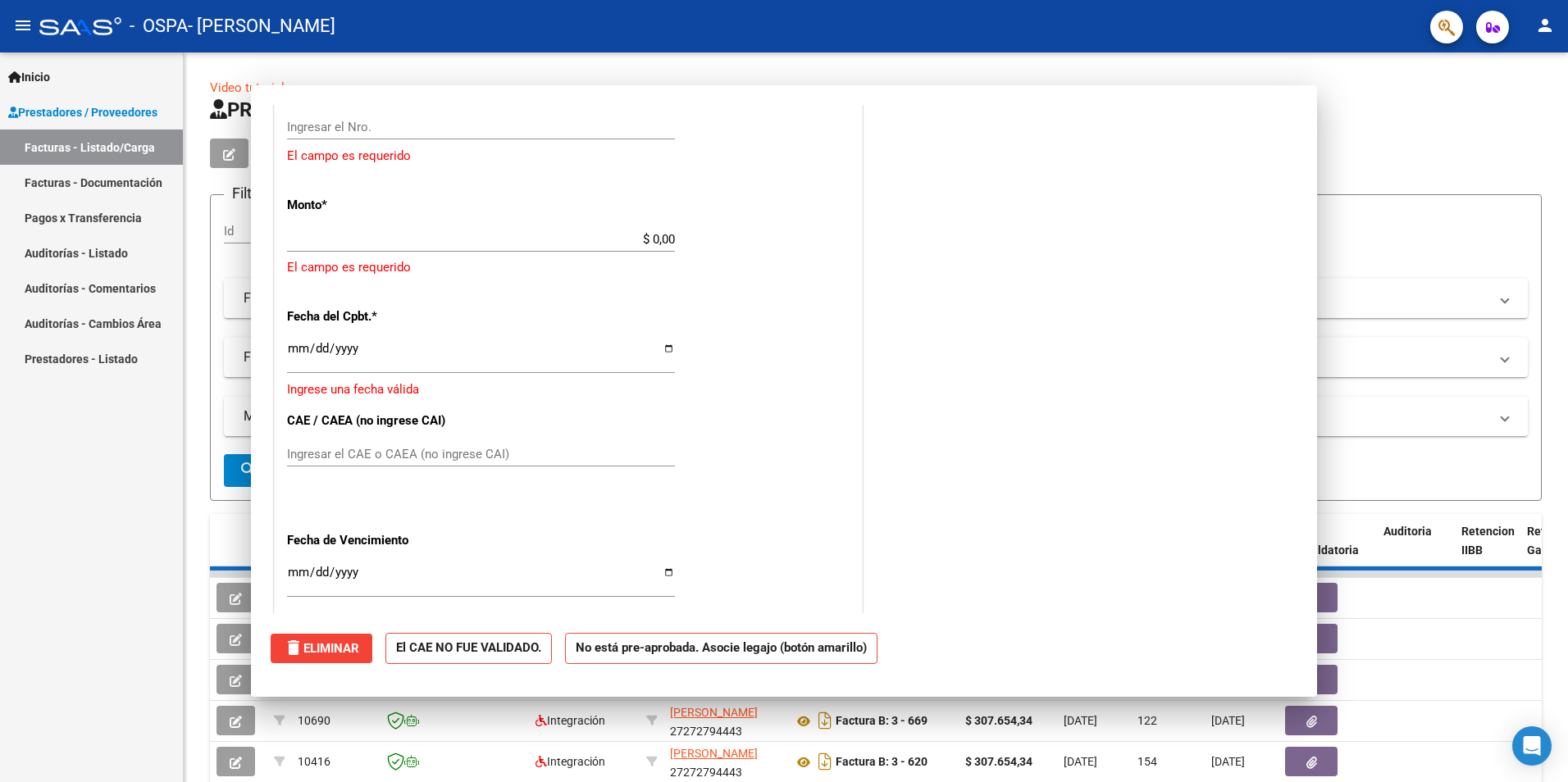
scroll to position [987, 0]
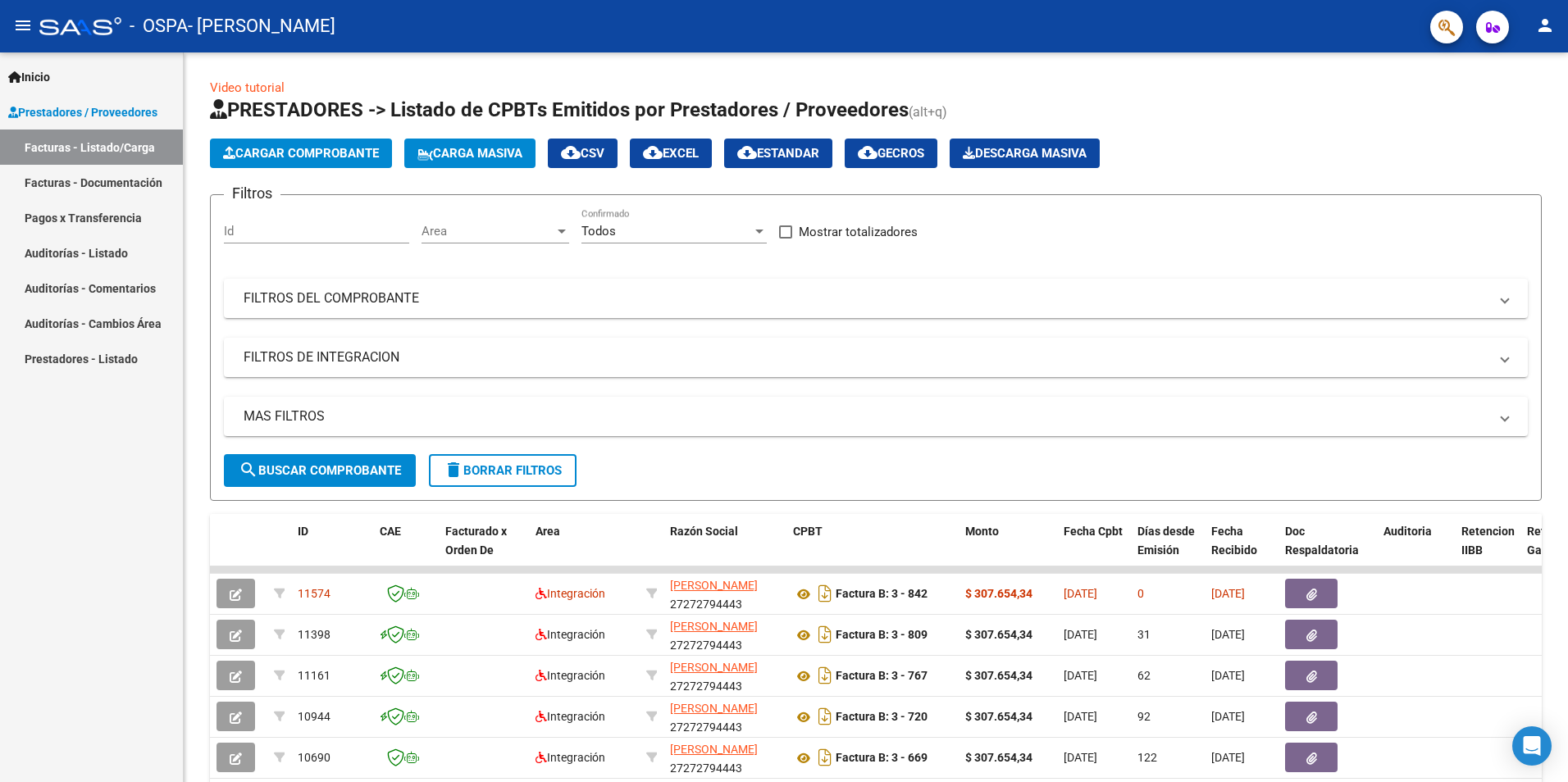
click at [107, 255] on link "Auditorías - Listado" at bounding box center [91, 253] width 183 height 36
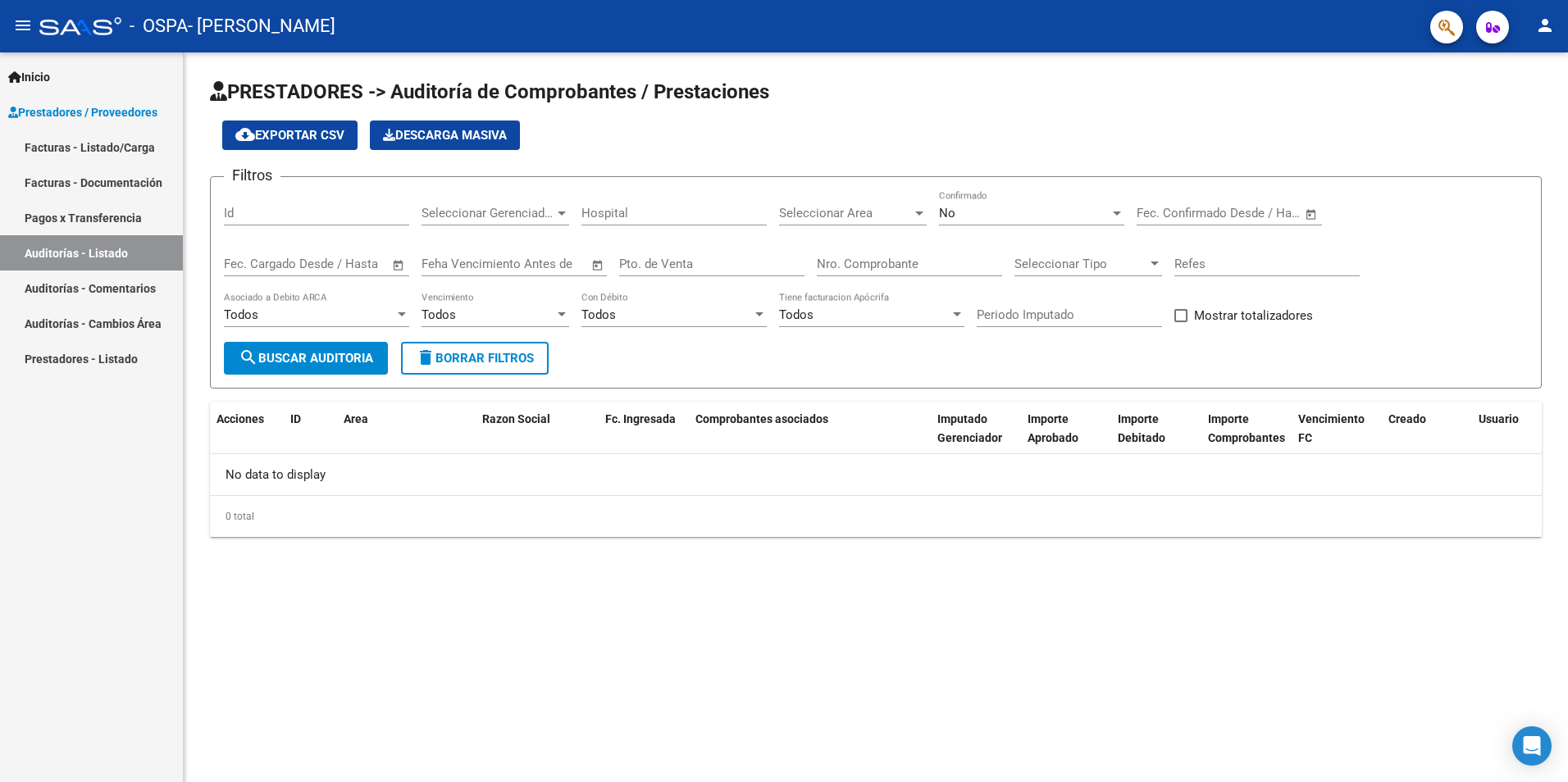
click at [110, 288] on link "Auditorías - Comentarios" at bounding box center [91, 289] width 183 height 36
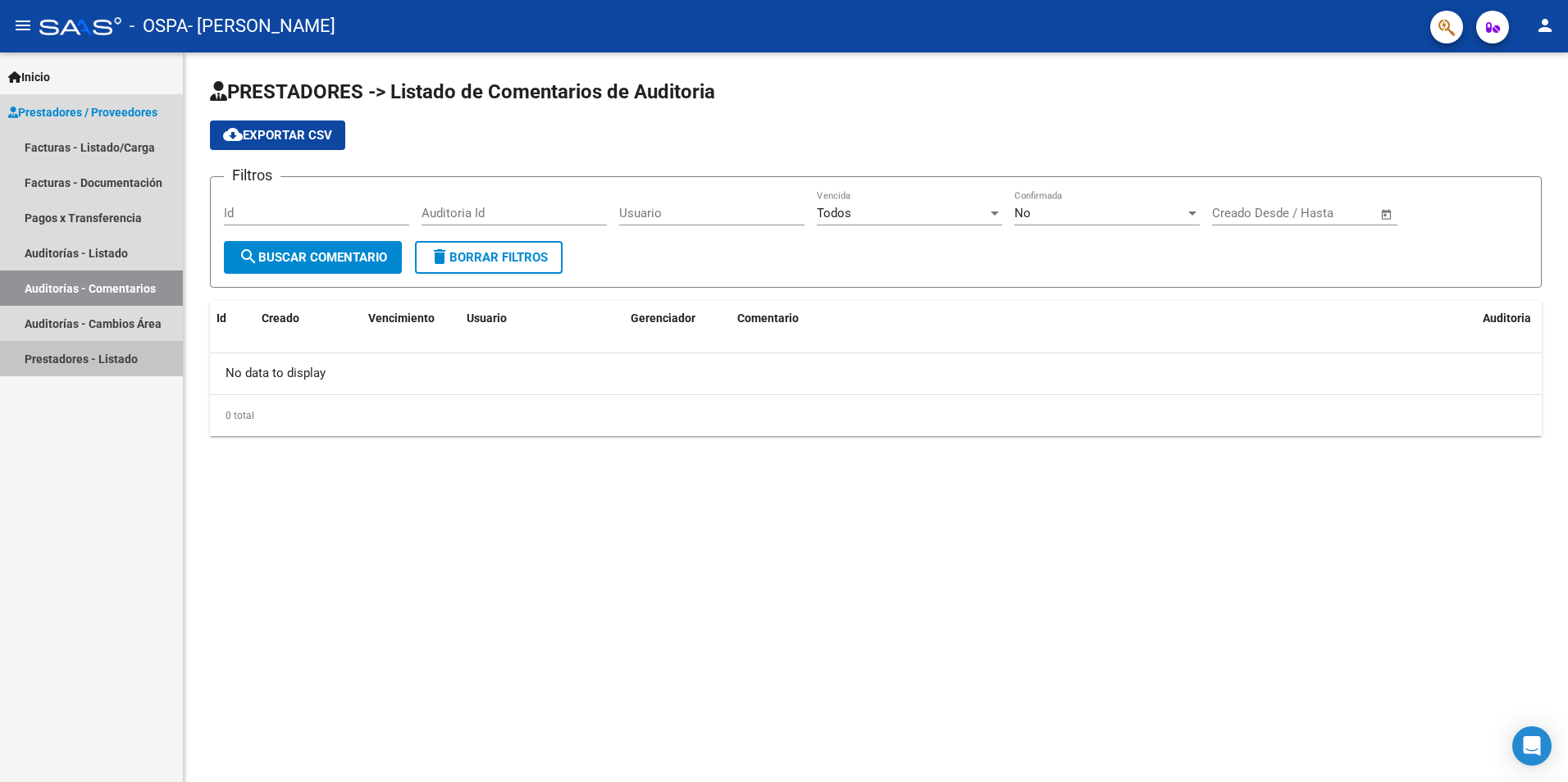
click at [97, 360] on link "Prestadores - Listado" at bounding box center [91, 359] width 183 height 36
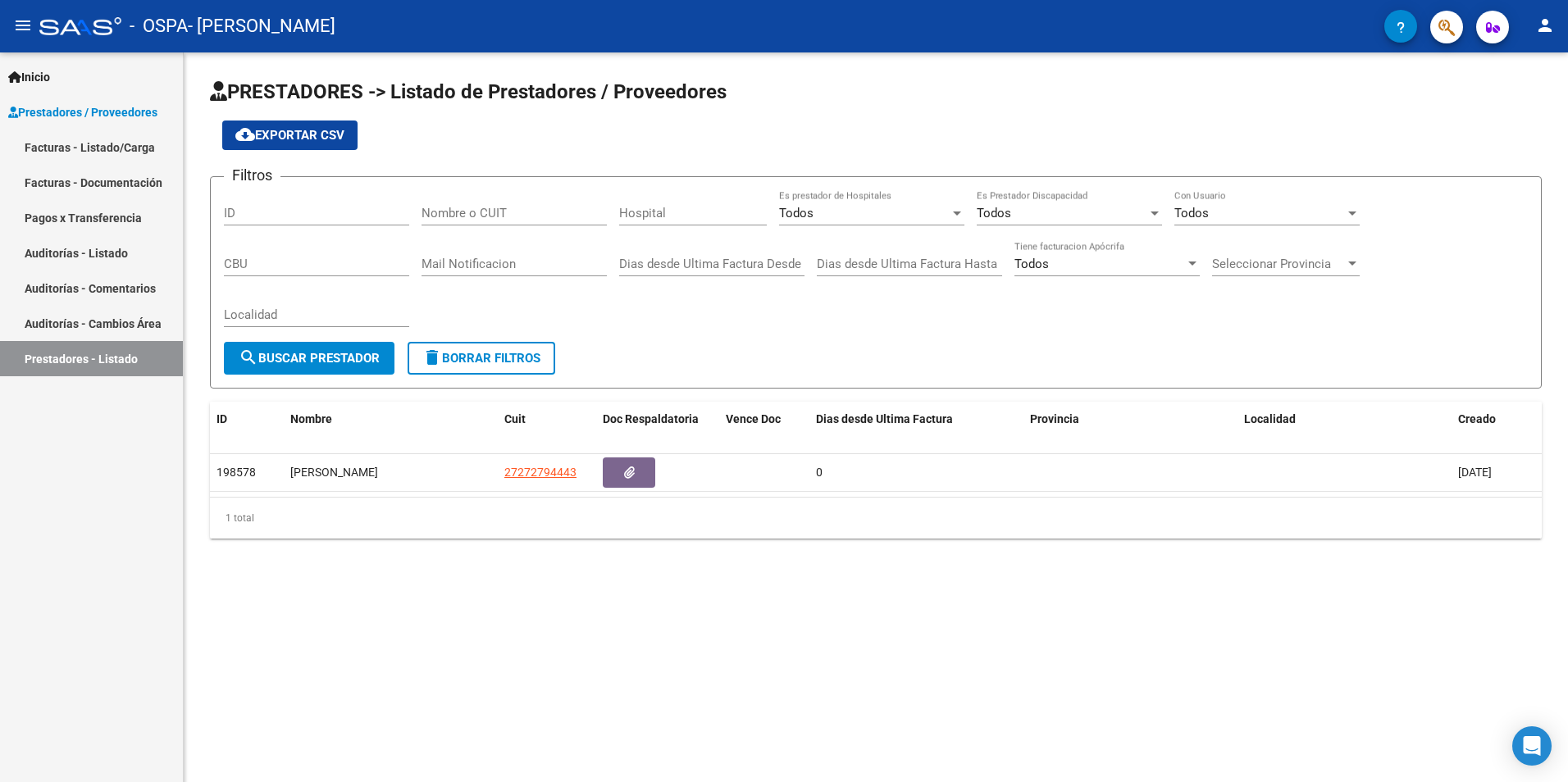
click at [72, 183] on link "Facturas - Documentación" at bounding box center [91, 183] width 183 height 36
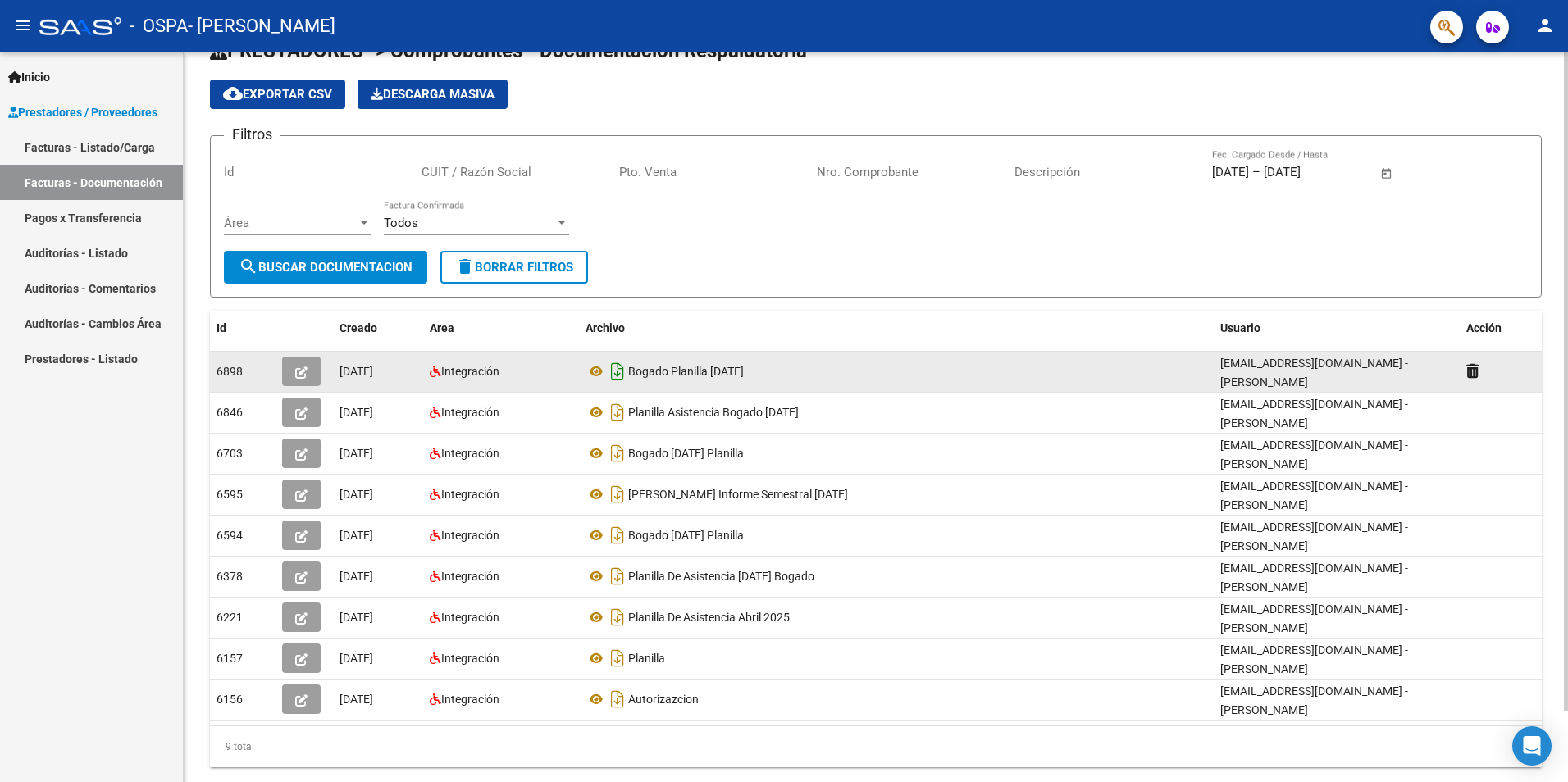
scroll to position [79, 0]
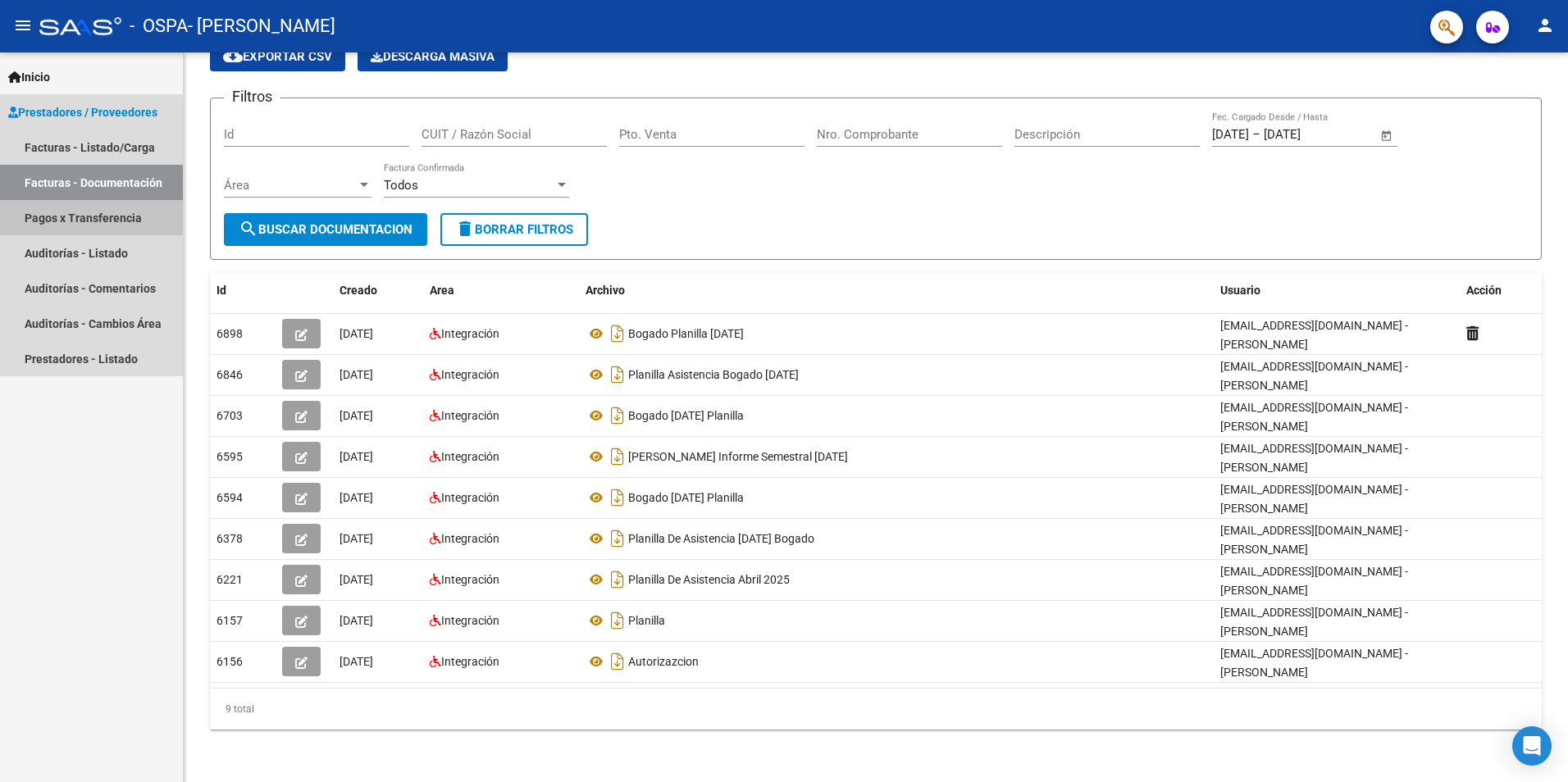
click at [56, 209] on link "Pagos x Transferencia" at bounding box center [91, 218] width 183 height 36
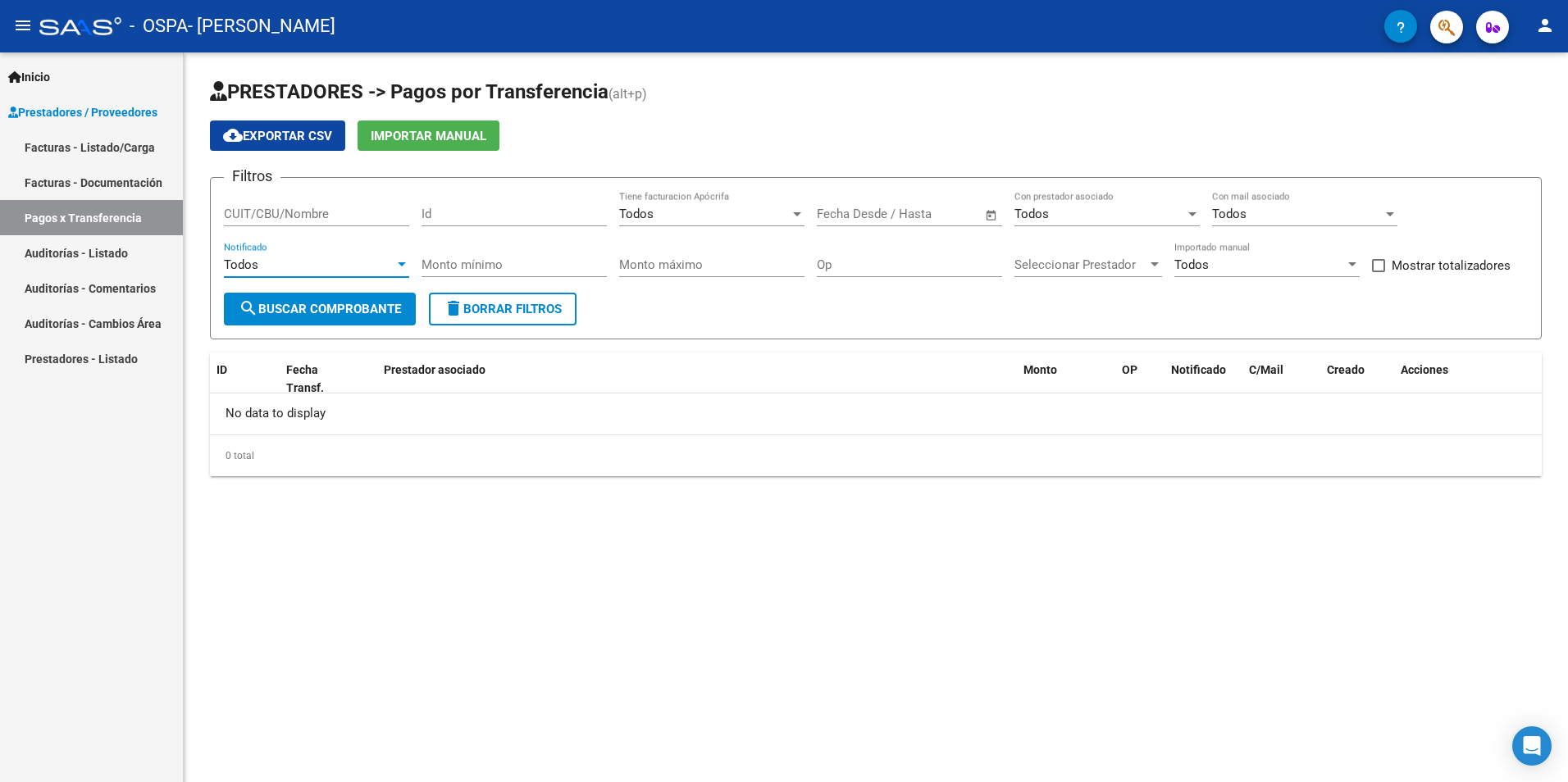
click at [323, 261] on div "Todos" at bounding box center [309, 264] width 171 height 14
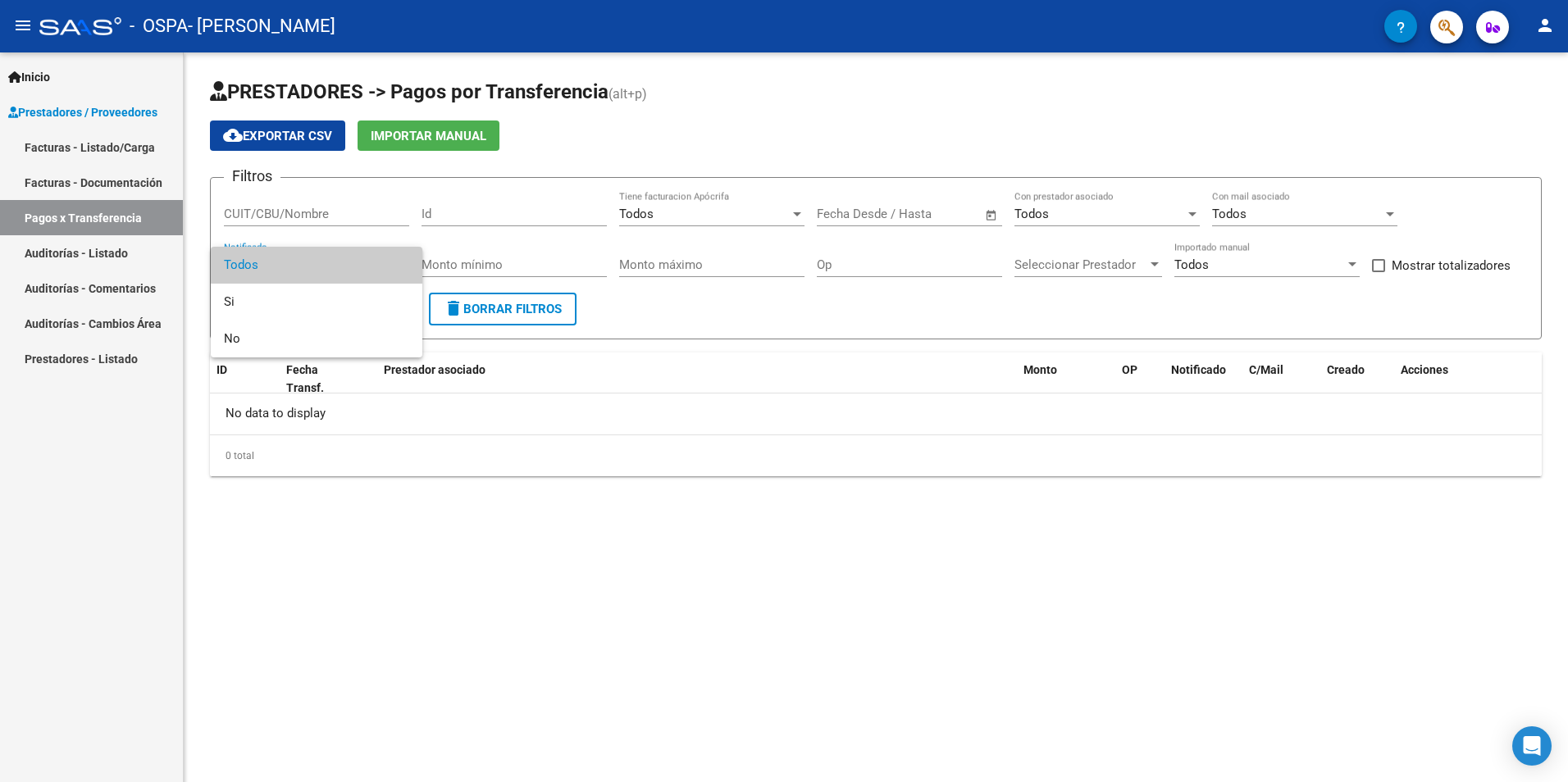
click at [708, 217] on div at bounding box center [784, 391] width 1568 height 782
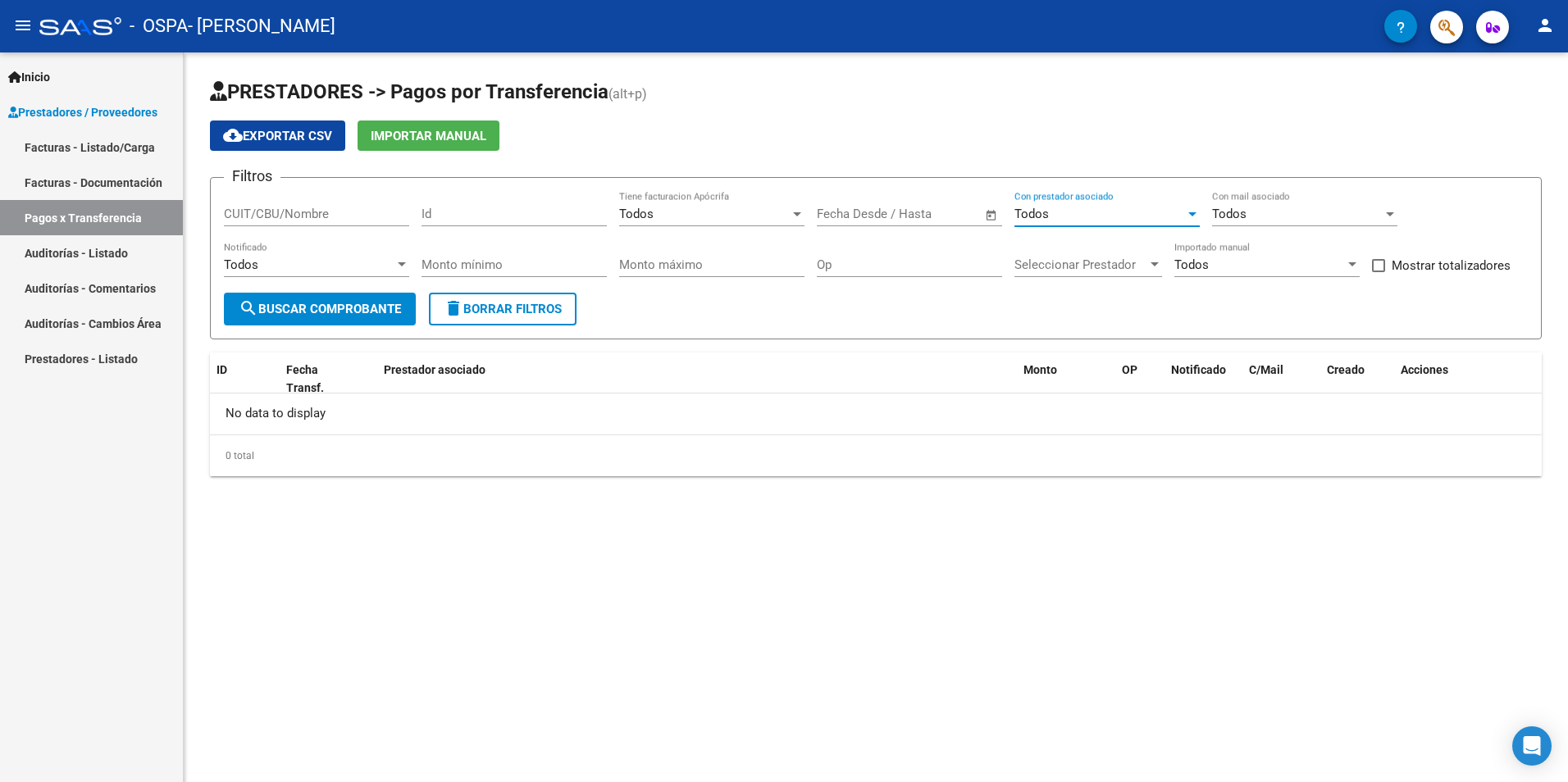
click at [1069, 217] on div "Todos" at bounding box center [1099, 213] width 171 height 14
click at [1107, 249] on span "Si" at bounding box center [1107, 250] width 185 height 37
click at [1109, 261] on span "Seleccionar Prestador" at bounding box center [1080, 264] width 133 height 14
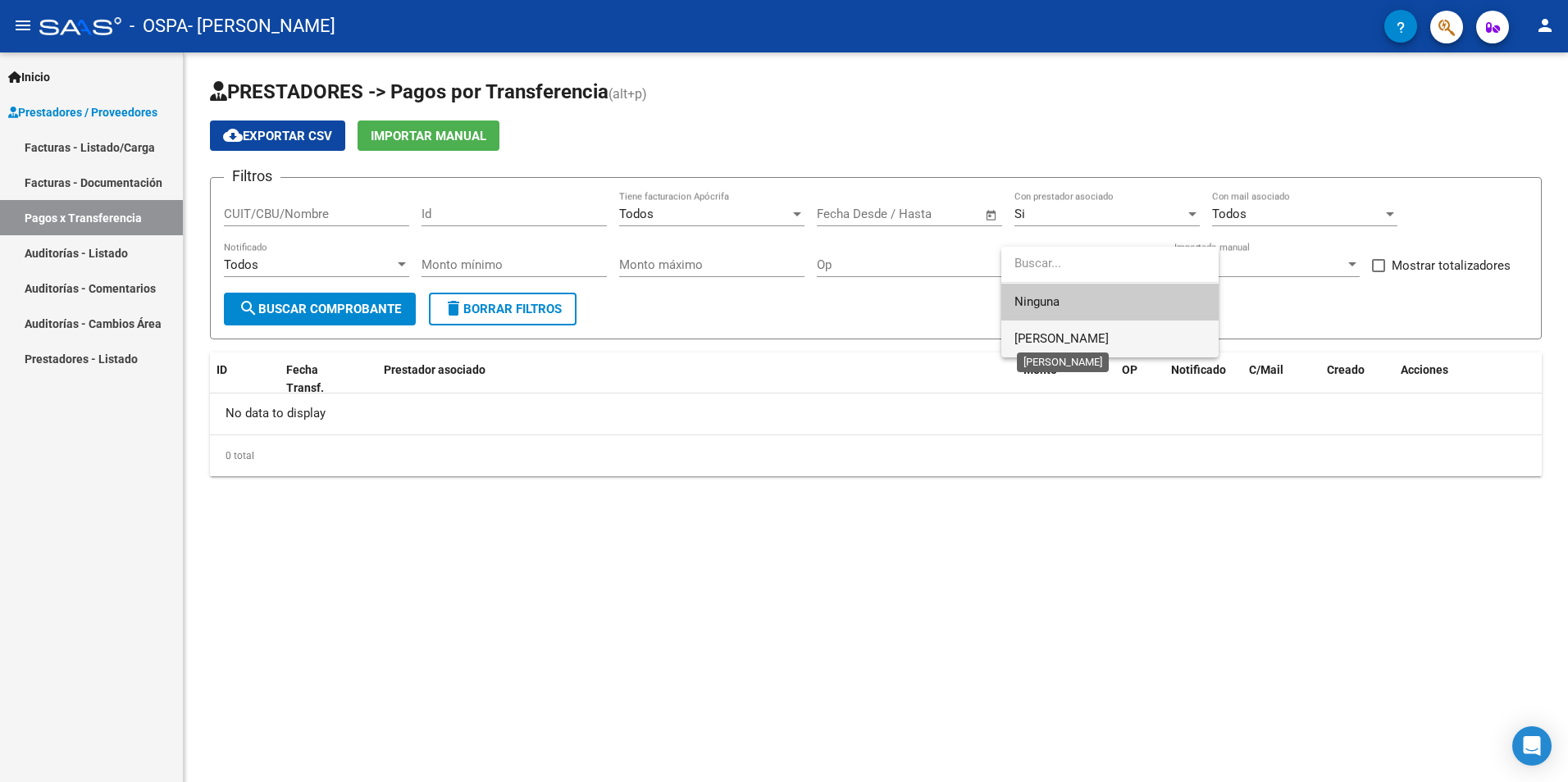
click at [1097, 335] on span "[PERSON_NAME]" at bounding box center [1061, 338] width 94 height 14
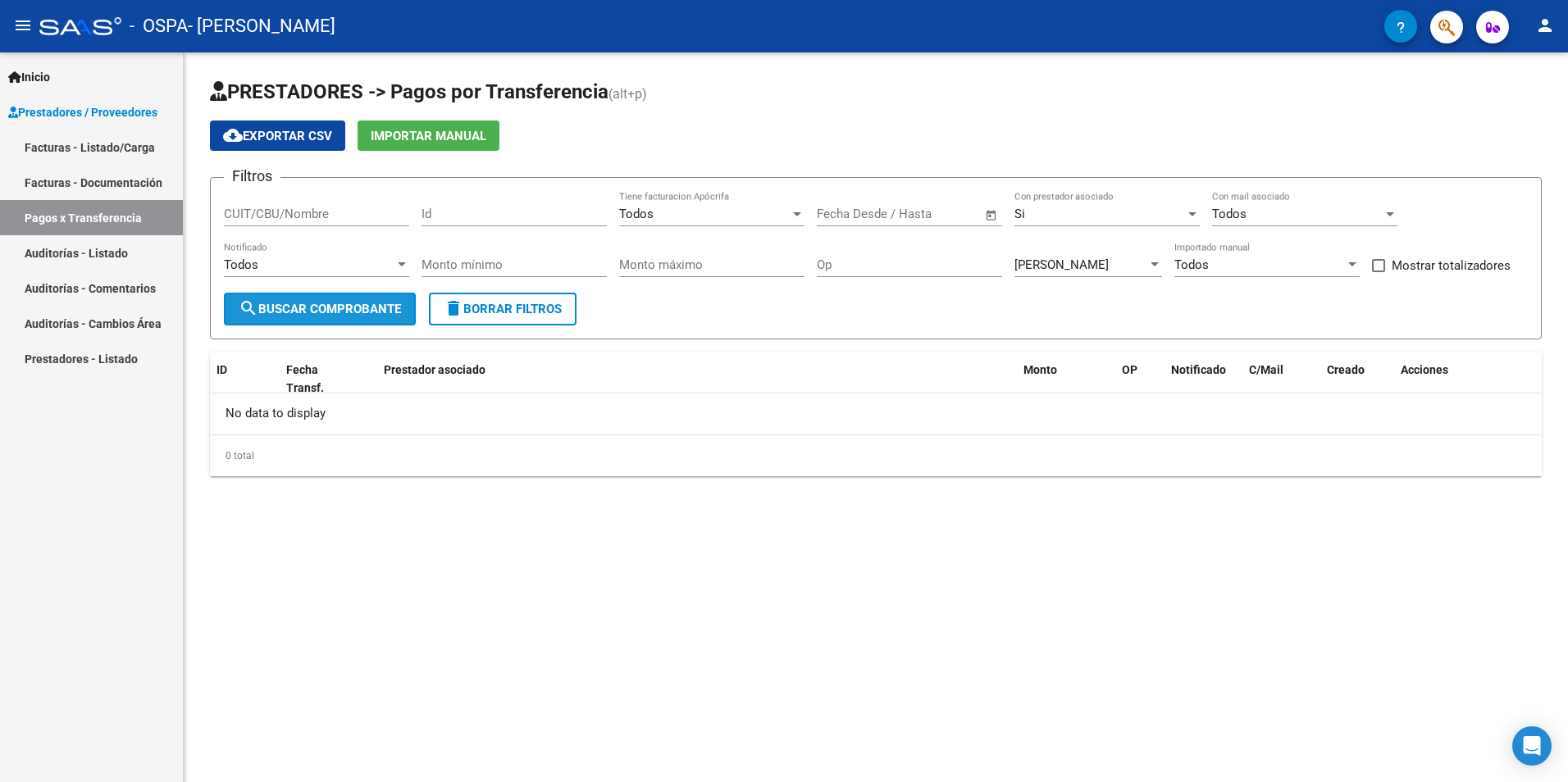
click at [356, 302] on span "search Buscar Comprobante" at bounding box center [319, 308] width 162 height 14
click at [301, 214] on input "CUIT/CBU/Nombre" at bounding box center [317, 213] width 185 height 14
click at [1552, 31] on mat-icon "person" at bounding box center [1544, 25] width 20 height 20
click at [1510, 101] on button "exit_to_app Salir" at bounding box center [1511, 108] width 100 height 39
